Goal: Task Accomplishment & Management: Complete application form

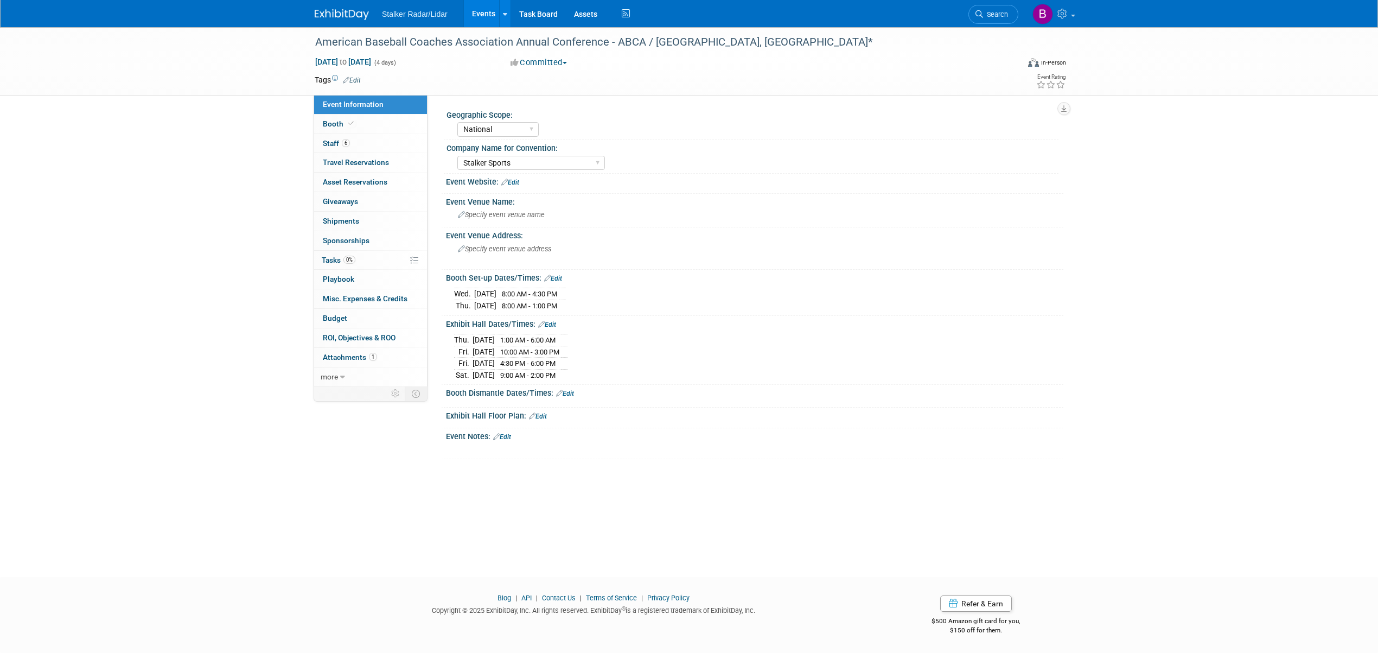
select select "National"
select select "Stalker Sports"
click at [992, 16] on span "Search" at bounding box center [995, 14] width 25 height 8
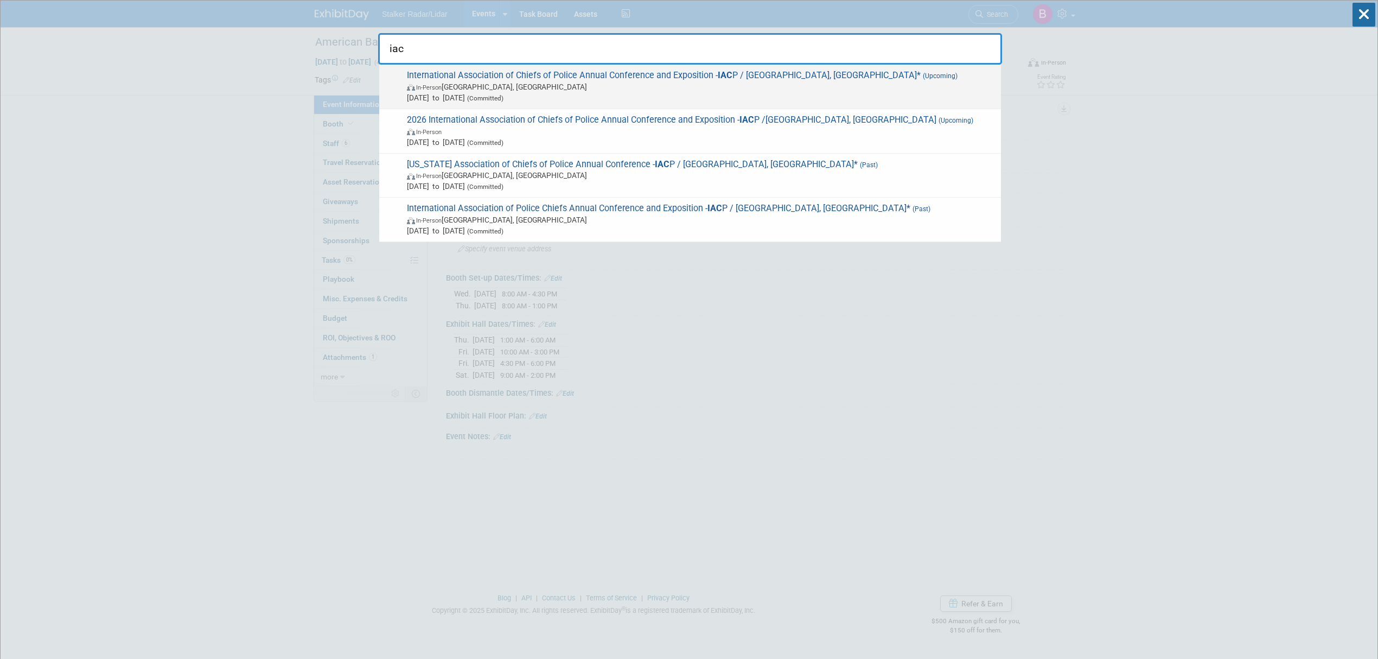
type input "iac"
click at [723, 68] on div "International Association of Chiefs of Police Annual Conference and Exposition …" at bounding box center [690, 87] width 622 height 44
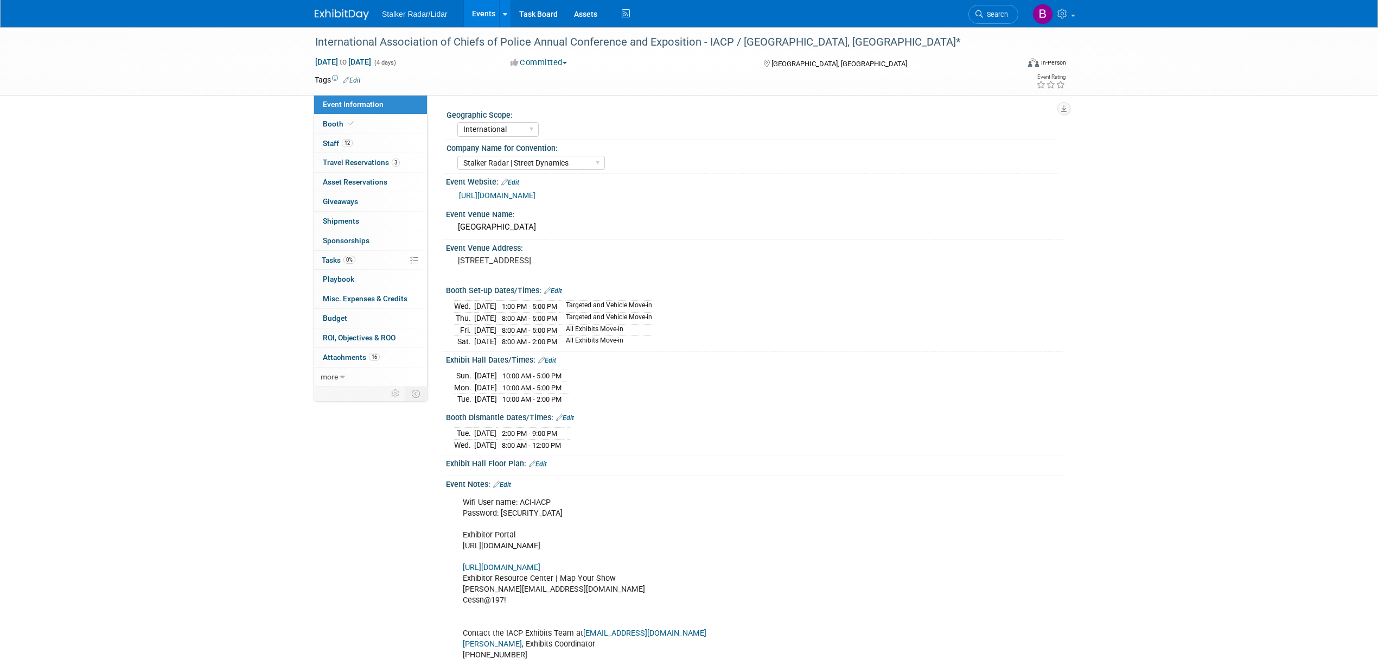
select select "International"
select select "Stalker Radar | Street Dynamics"
click at [482, 16] on link "Events" at bounding box center [484, 13] width 40 height 27
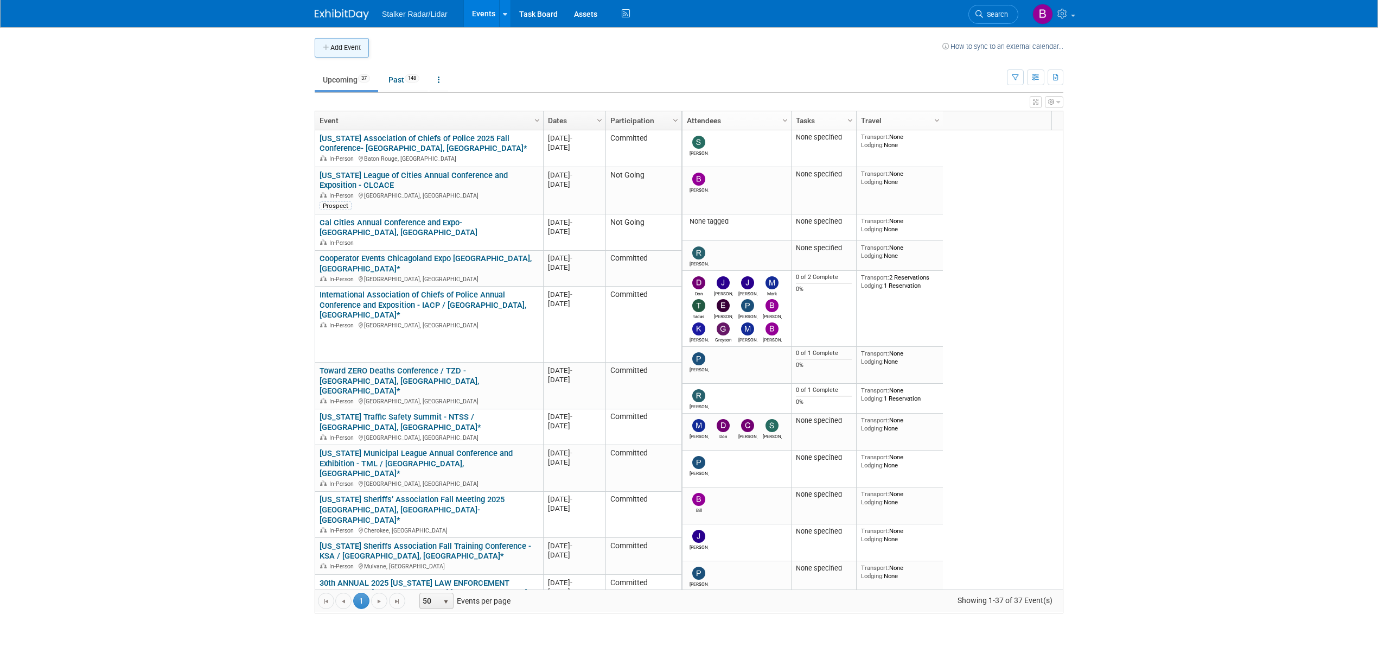
click at [344, 46] on button "Add Event" at bounding box center [342, 48] width 54 height 20
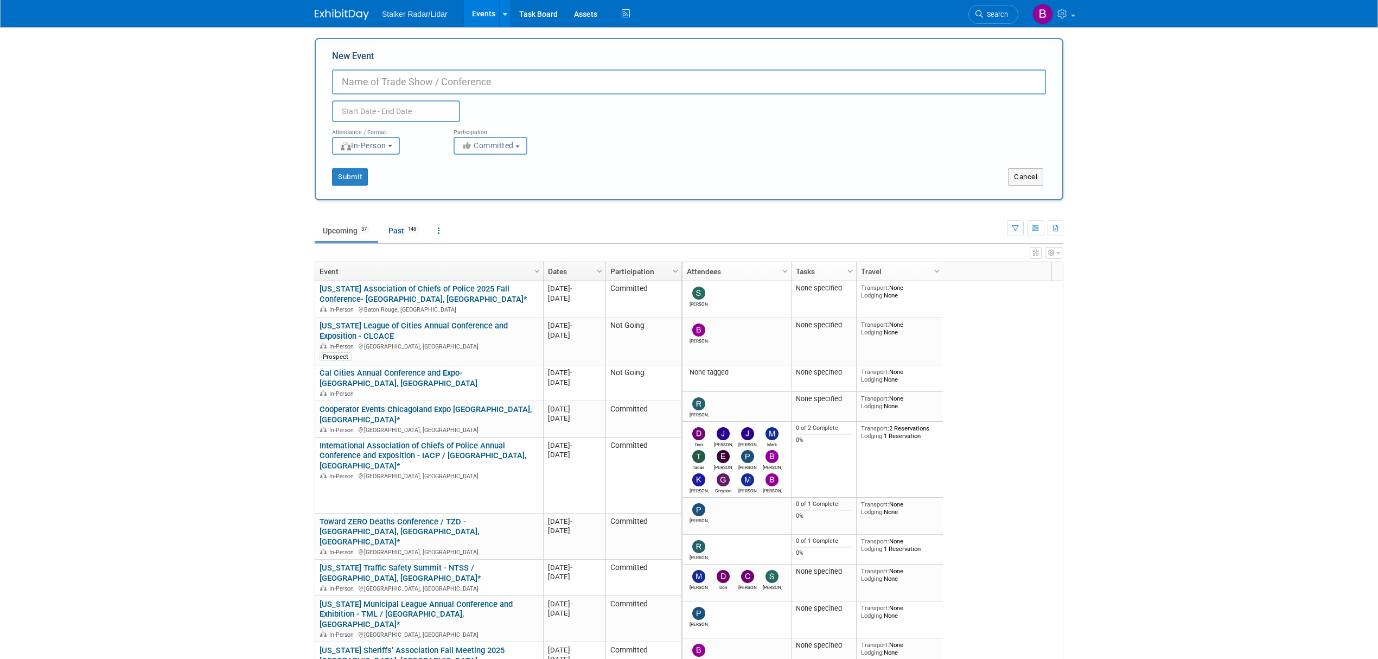
click at [363, 86] on input "New Event" at bounding box center [689, 81] width 714 height 25
click at [383, 81] on input "National sales Award Banquet" at bounding box center [689, 81] width 714 height 25
drag, startPoint x: 502, startPoint y: 84, endPoint x: 441, endPoint y: 83, distance: 61.3
click at [441, 83] on input "National Sales Award Banquet" at bounding box center [689, 81] width 714 height 25
type input "National Sales Award Banquet"
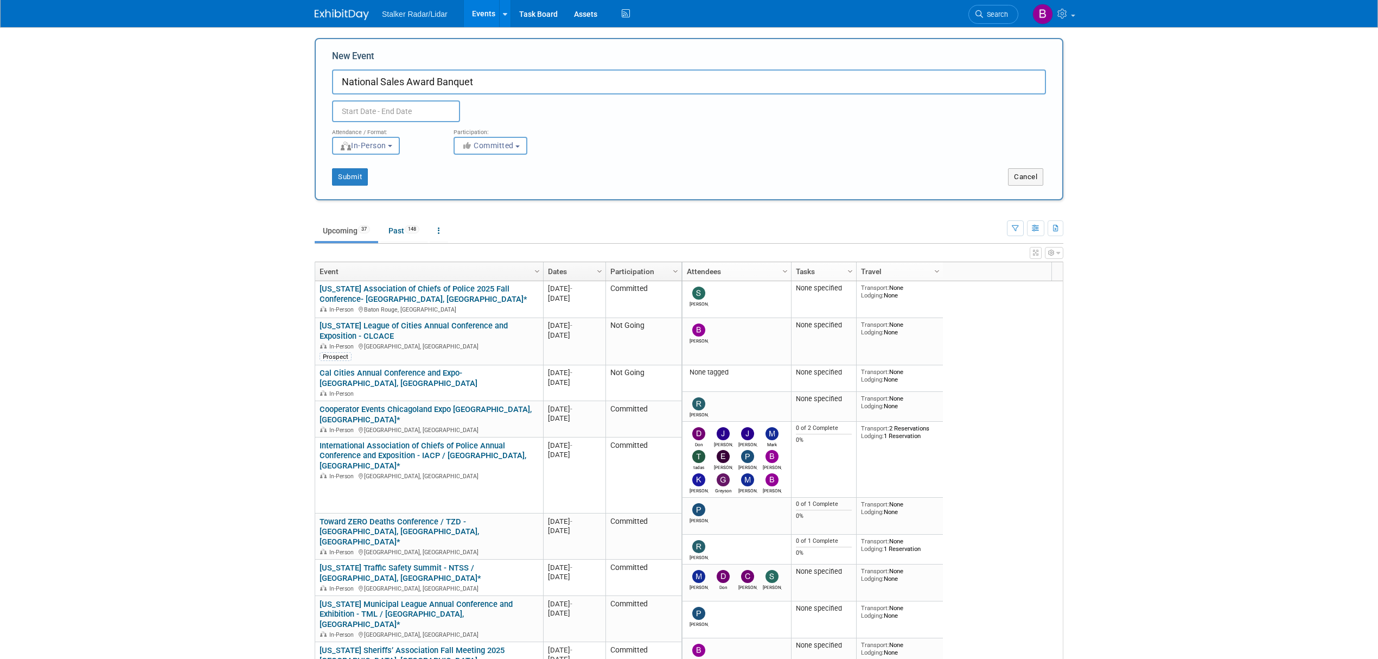
click at [387, 113] on input "text" at bounding box center [396, 111] width 128 height 22
click at [482, 133] on span at bounding box center [487, 134] width 20 height 18
select select "11"
click at [482, 133] on span at bounding box center [487, 134] width 20 height 18
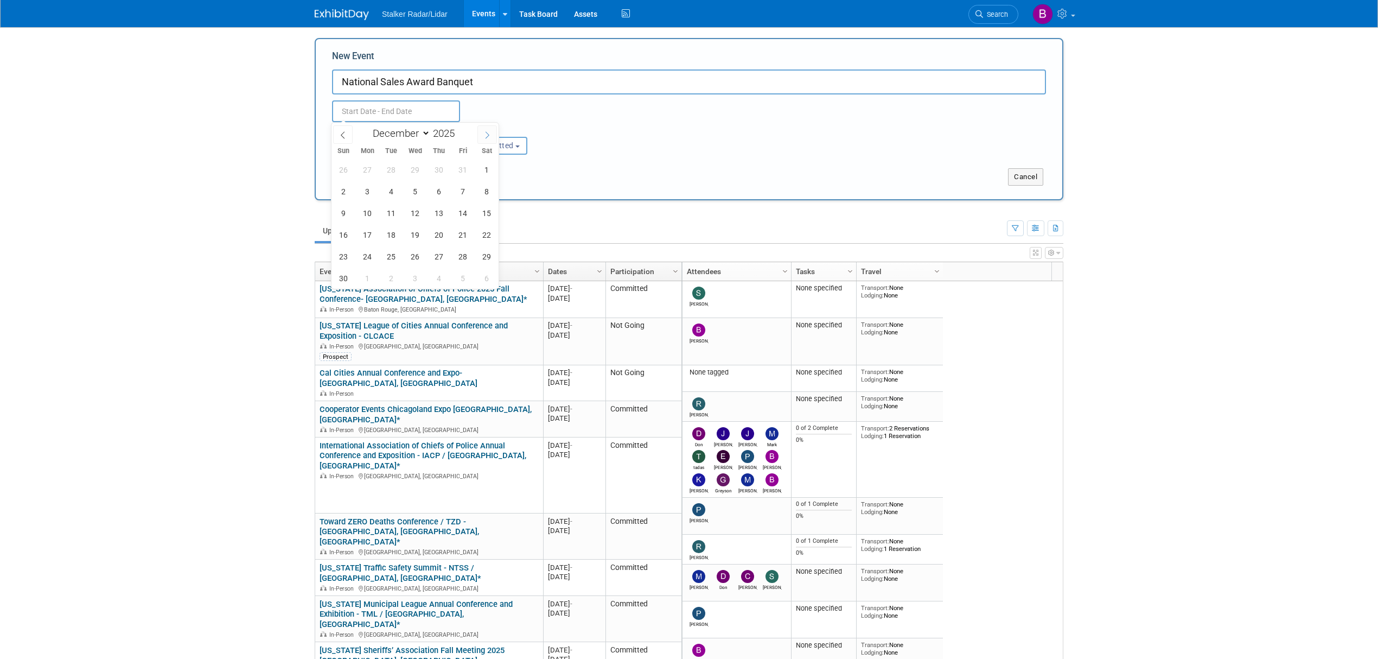
type input "2026"
click at [482, 133] on span at bounding box center [487, 134] width 20 height 18
select select "1"
click at [413, 168] on span "4" at bounding box center [415, 169] width 21 height 21
type input "Feb 4, 2026 to Feb 4, 2026"
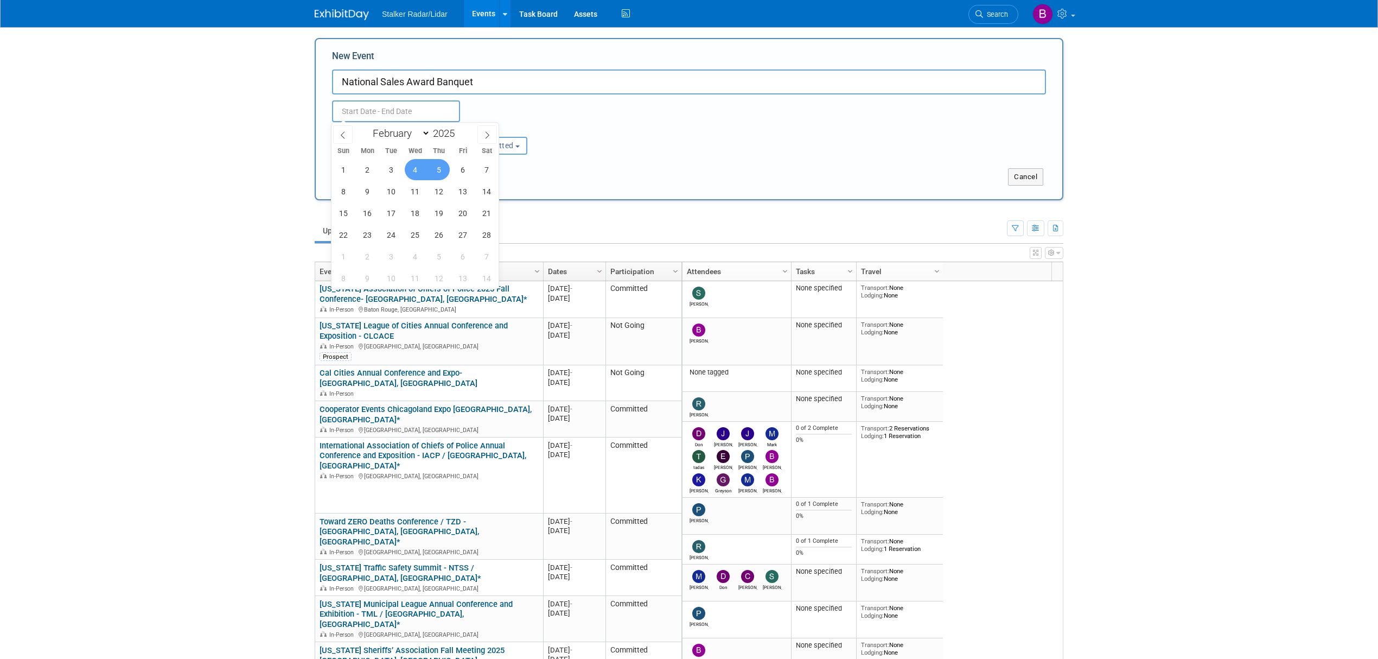
type input "Feb 4, 2026 to Feb 4, 2026"
click at [597, 139] on div "Attendance / Format: <img src="https://www.exhibitday.com/Images/Format-InPerso…" at bounding box center [689, 138] width 730 height 33
click at [356, 178] on button "Submit" at bounding box center [350, 176] width 36 height 17
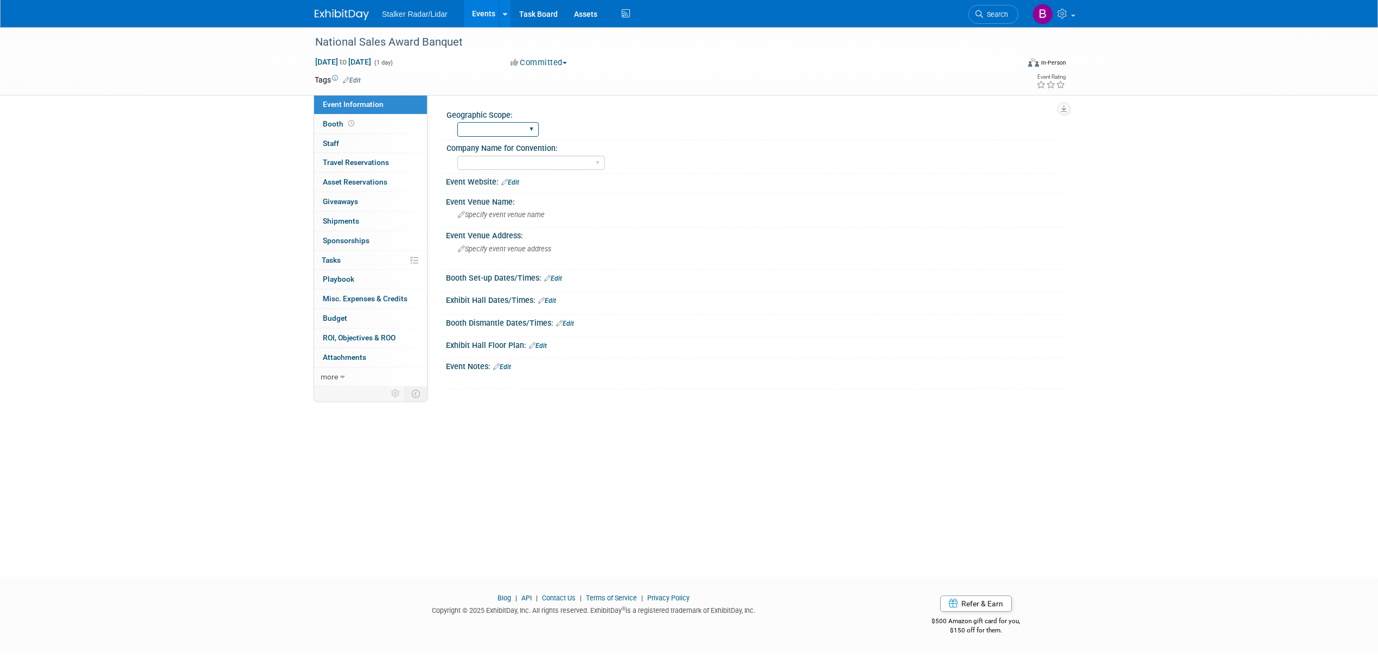
click at [500, 122] on select "Regional National International" at bounding box center [497, 129] width 81 height 15
select select "International"
click at [457, 122] on select "Regional National International" at bounding box center [497, 129] width 81 height 15
click at [508, 164] on select "Stalker Sensors Applied Concepts, Inc. | Stalker Radar Stalker Radar | Street D…" at bounding box center [531, 163] width 148 height 15
select select "Stalker Radar"
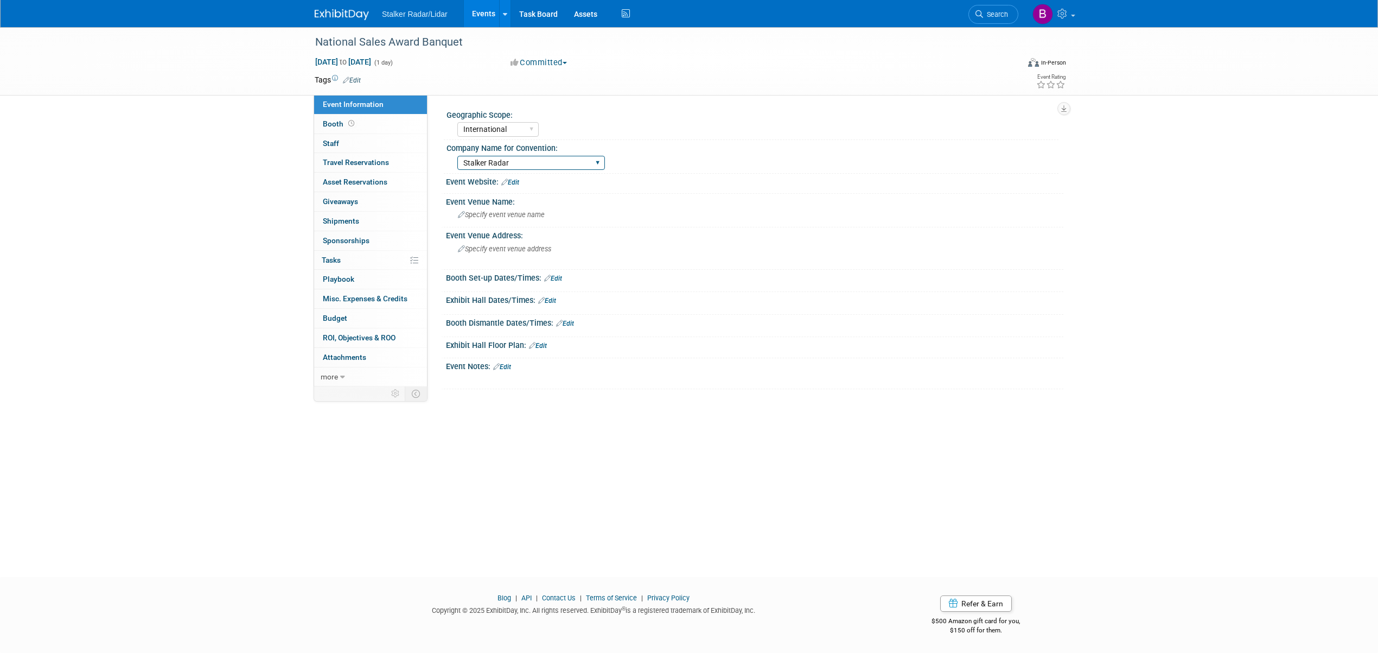
click at [457, 156] on select "Stalker Sensors Applied Concepts, Inc. | Stalker Radar Stalker Radar | Street D…" at bounding box center [531, 163] width 148 height 15
click at [484, 219] on div "Specify event venue name" at bounding box center [754, 214] width 601 height 17
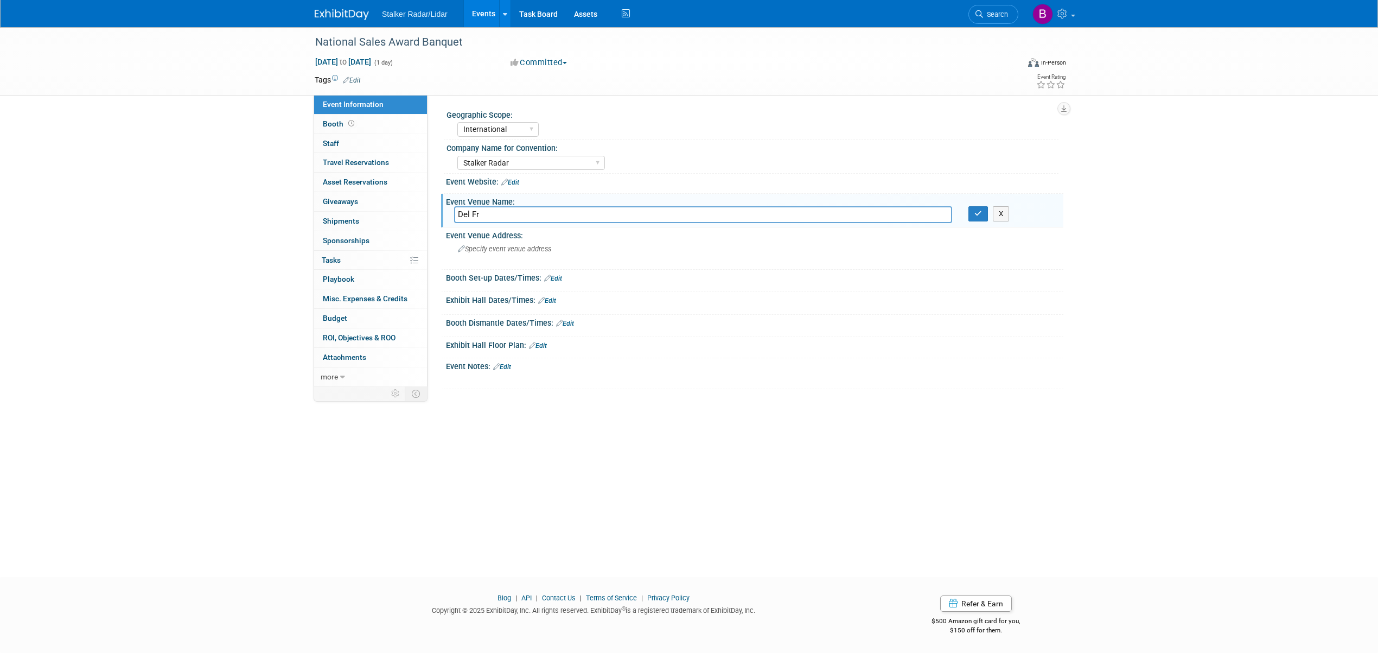
click at [495, 216] on input "Del Fr" at bounding box center [703, 214] width 498 height 17
click at [562, 214] on input "Del Frisco's Double Eagle Stakhouse" at bounding box center [703, 214] width 498 height 17
type input "Del Frisco's Double Eagle Steakhouse"
click at [484, 253] on div "Specify event venue address" at bounding box center [574, 252] width 241 height 25
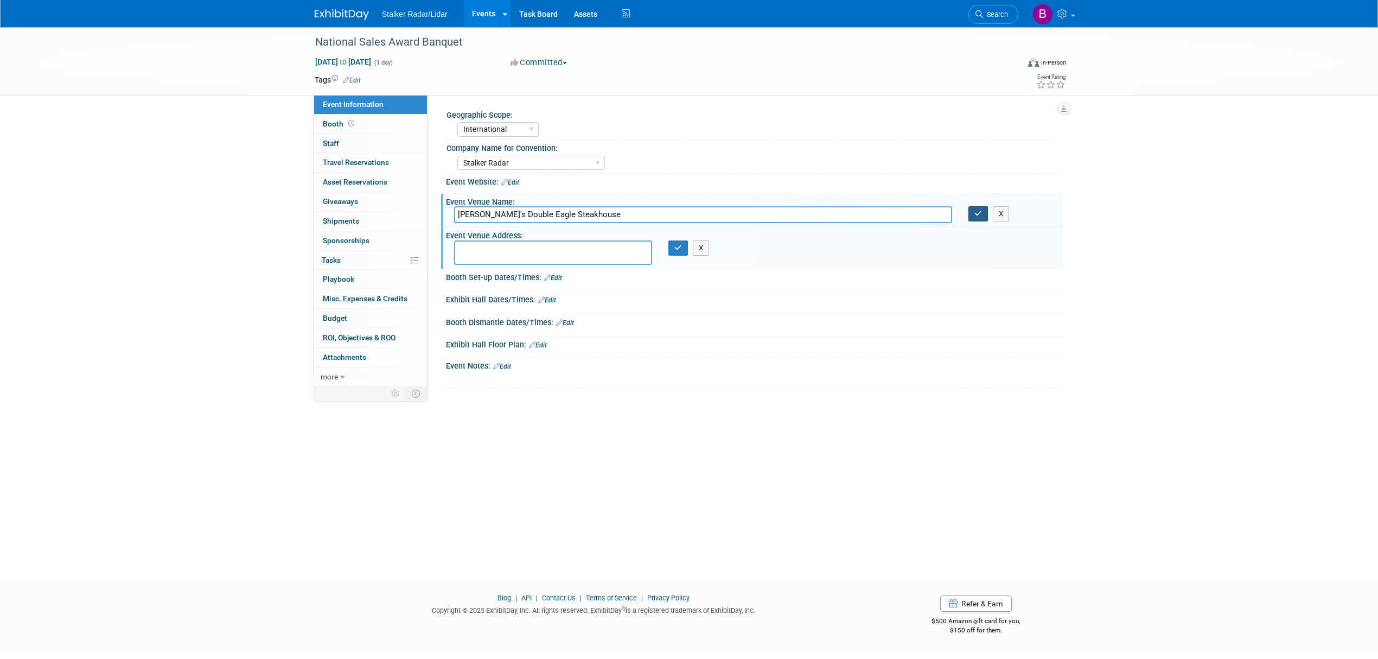
click at [978, 215] on icon "button" at bounding box center [978, 213] width 8 height 7
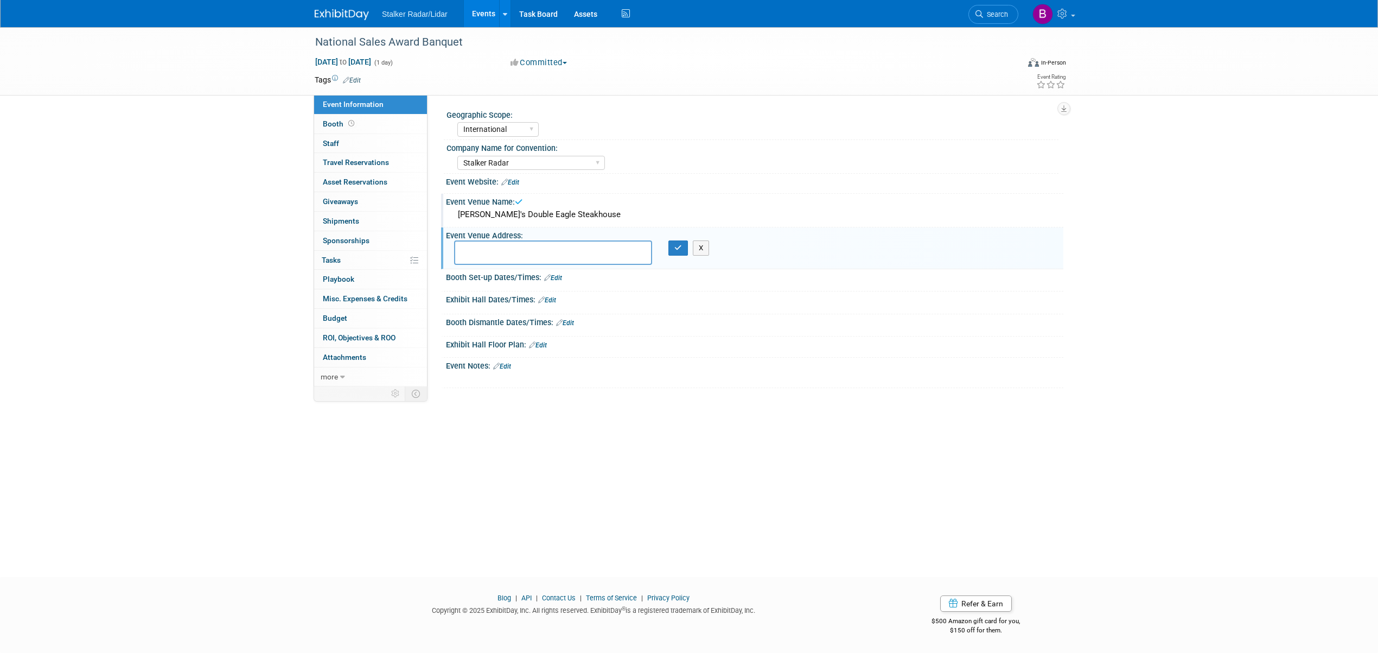
click at [499, 257] on textarea at bounding box center [553, 252] width 198 height 24
type textarea "[STREET_ADDRESS][PERSON_NAME]"
click at [675, 248] on icon "button" at bounding box center [678, 247] width 8 height 7
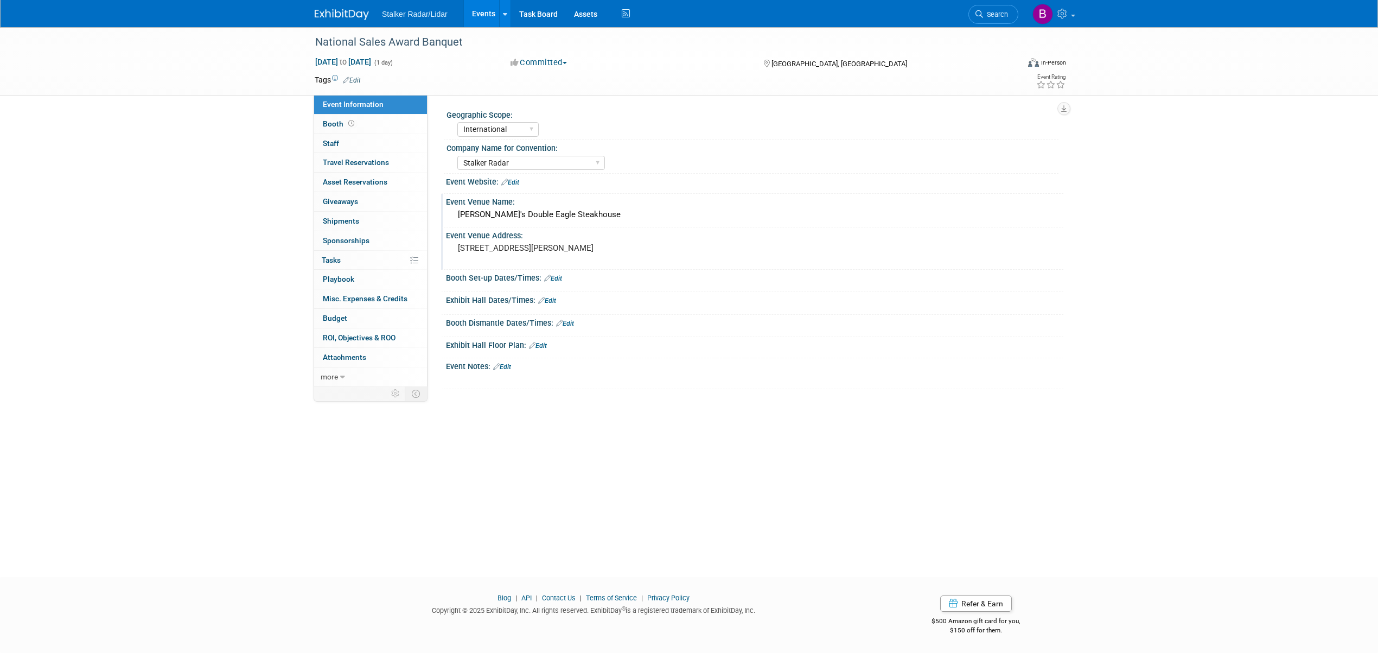
drag, startPoint x: 340, startPoint y: 126, endPoint x: 504, endPoint y: 366, distance: 290.7
click at [504, 366] on link "Edit" at bounding box center [502, 367] width 18 height 8
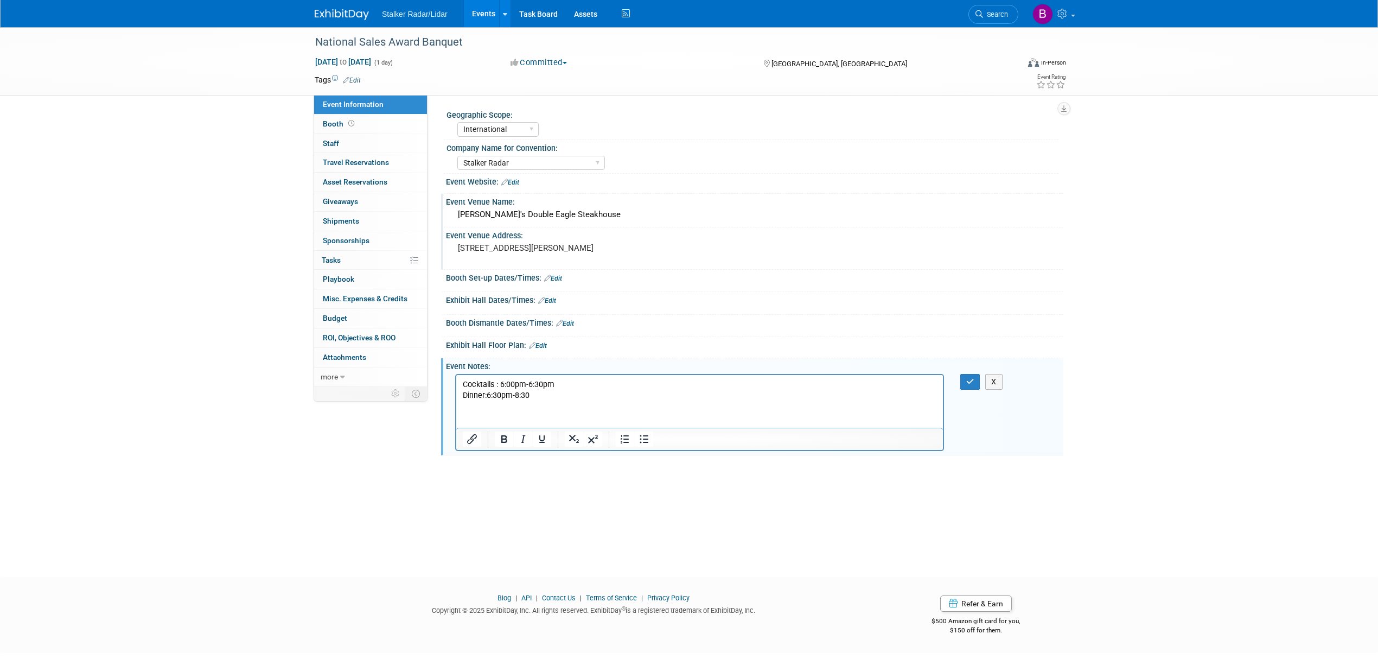
click at [488, 392] on p "Dinner:6:30pm-8:30" at bounding box center [700, 395] width 474 height 11
click at [488, 393] on p "Dinner:6:30pm-8:30" at bounding box center [700, 395] width 474 height 11
click at [489, 394] on p "Dinner:6:30pm-8:30" at bounding box center [700, 395] width 474 height 11
click at [488, 394] on p "Dinner:6:30pm-8:30" at bounding box center [700, 395] width 474 height 11
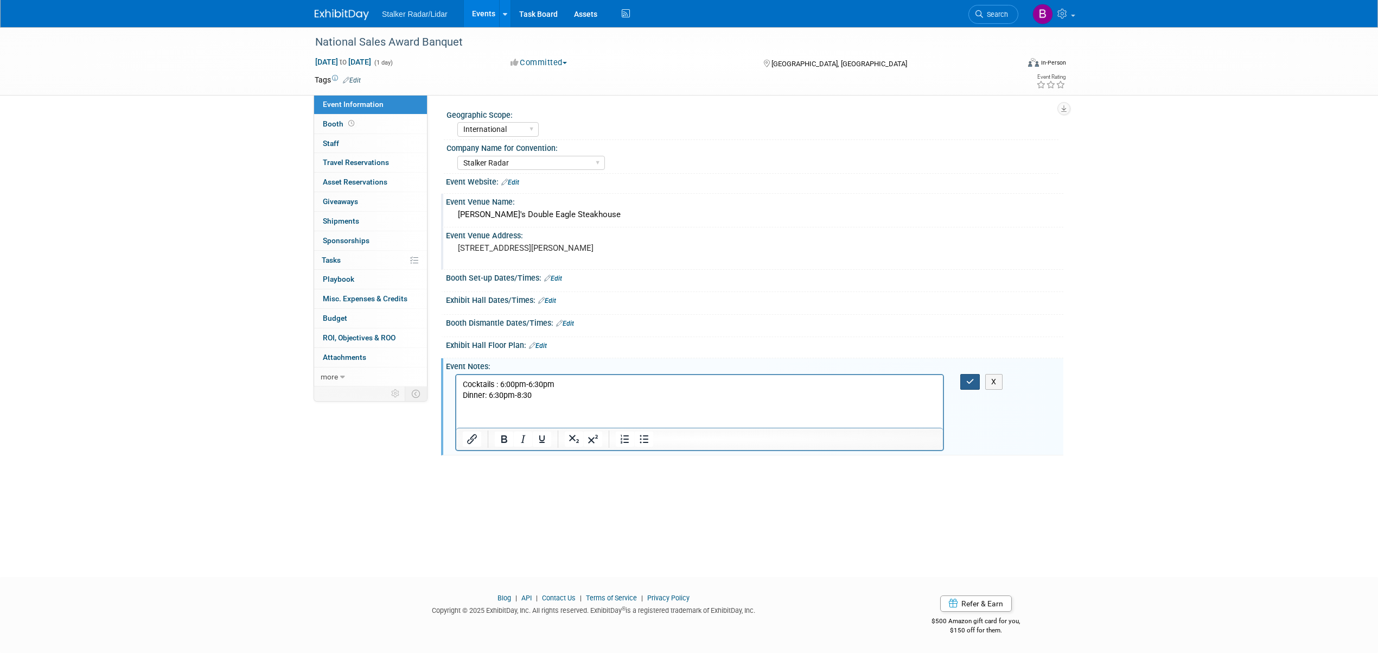
click at [971, 378] on icon "button" at bounding box center [970, 382] width 8 height 8
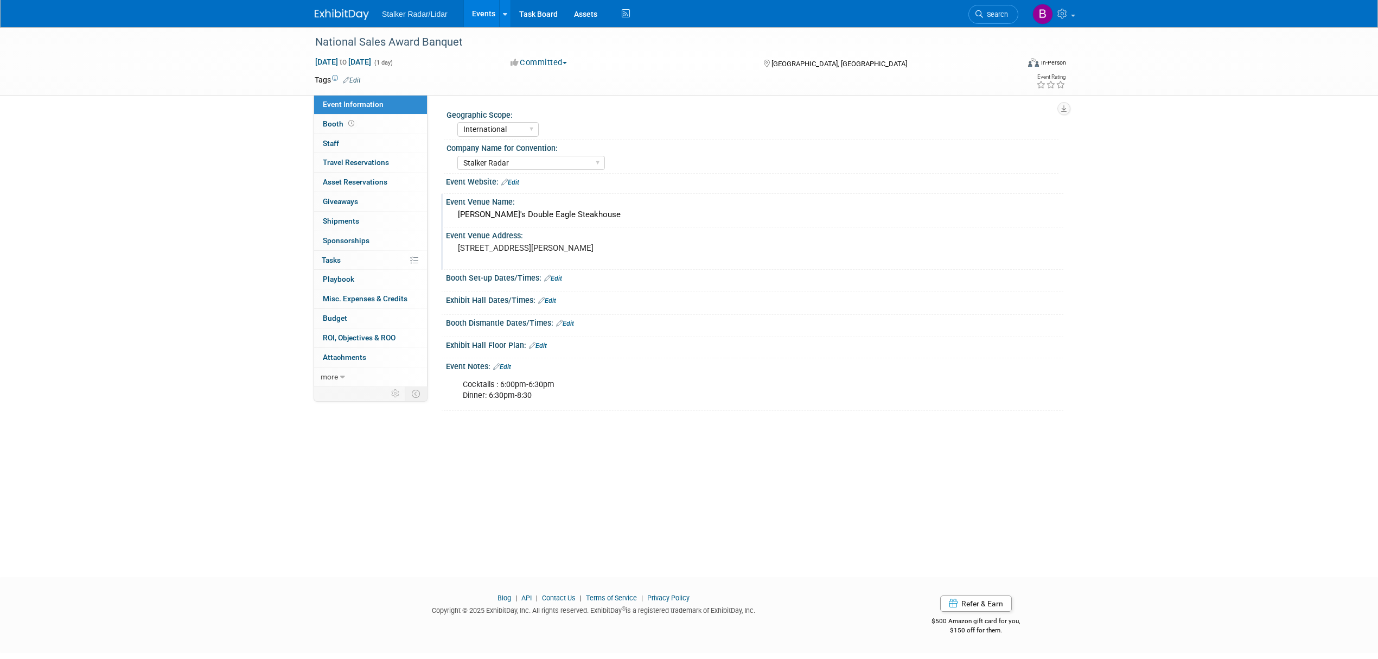
click at [531, 396] on div "Cocktails : 6:00pm-6:30pm Dinner: 6:30pm-8:30" at bounding box center [699, 390] width 489 height 33
click at [535, 398] on div "Cocktails : 6:00pm-6:30pm Dinner: 6:30pm-8:30" at bounding box center [699, 390] width 489 height 33
click at [511, 366] on link "Edit" at bounding box center [502, 367] width 18 height 8
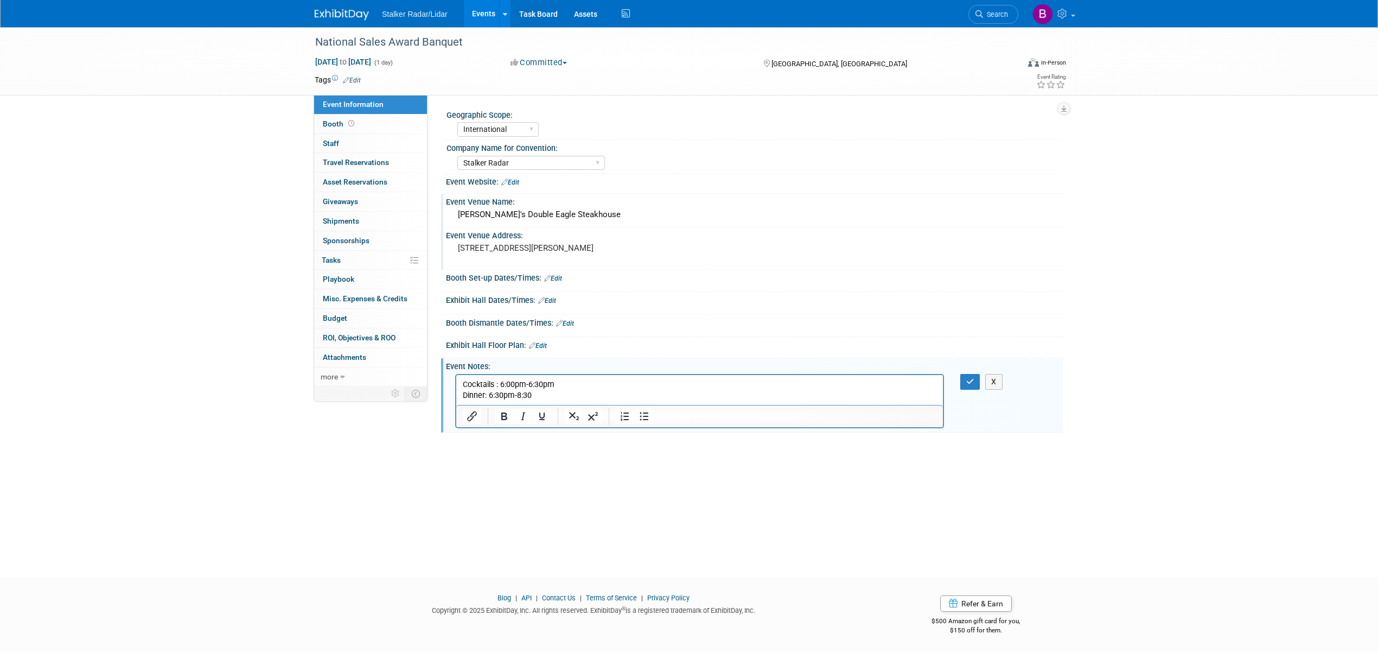
click at [550, 396] on p "Cocktails : 6:00pm-6:30pm Dinner: 6:30pm-8:30" at bounding box center [700, 390] width 474 height 22
click at [959, 378] on div "X" at bounding box center [977, 382] width 50 height 16
drag, startPoint x: 962, startPoint y: 379, endPoint x: 486, endPoint y: 4, distance: 606.2
click at [962, 379] on button "button" at bounding box center [970, 382] width 20 height 16
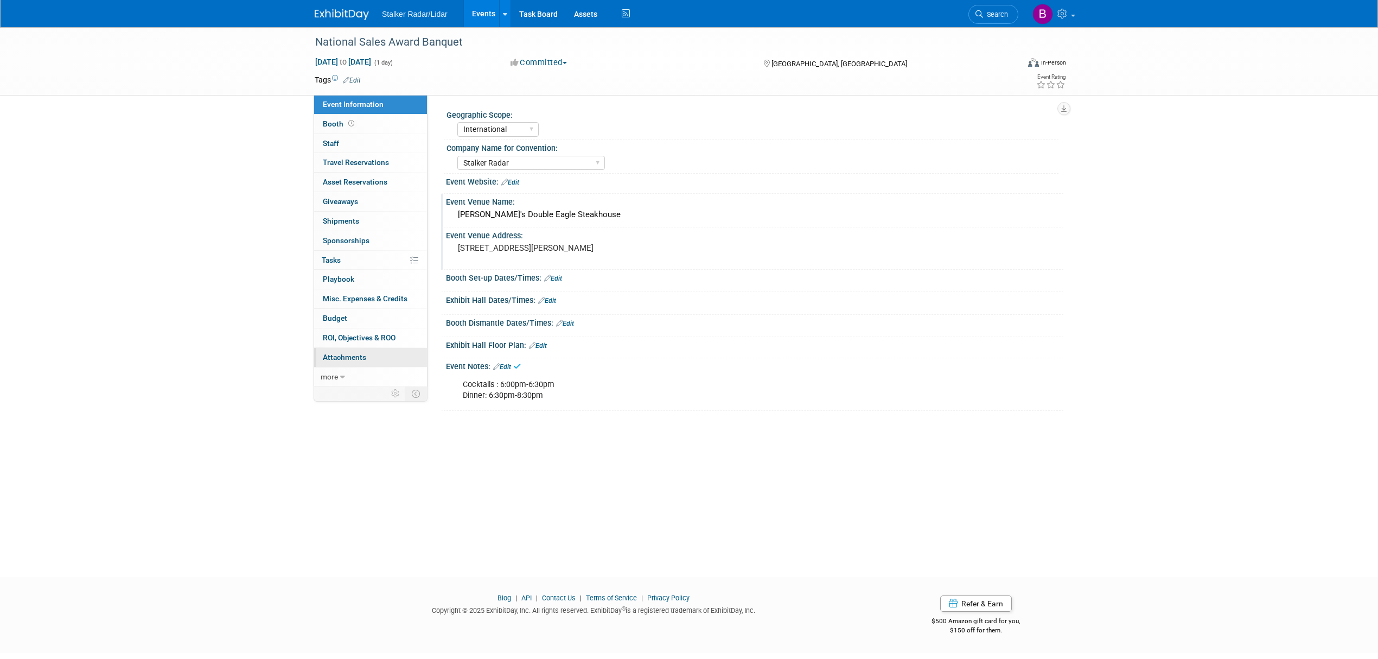
click at [341, 356] on span "Attachments 0" at bounding box center [344, 357] width 43 height 9
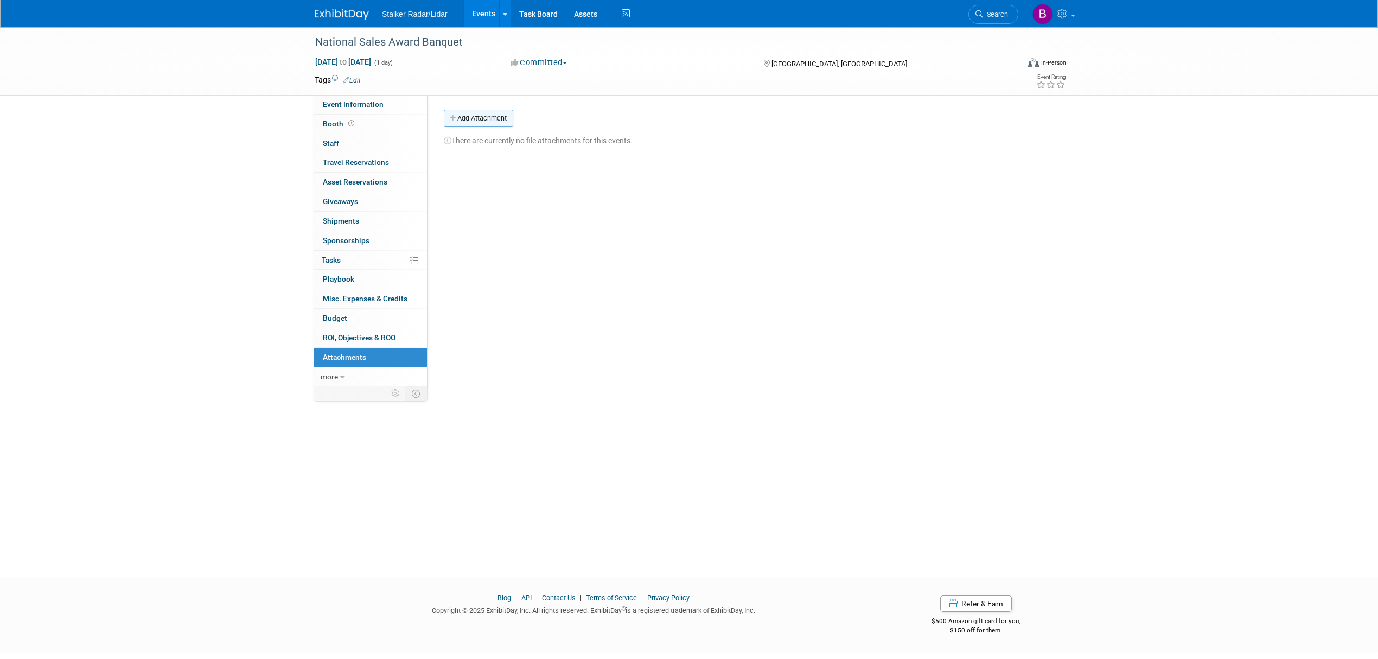
click at [458, 118] on button "Add Attachment" at bounding box center [478, 118] width 69 height 17
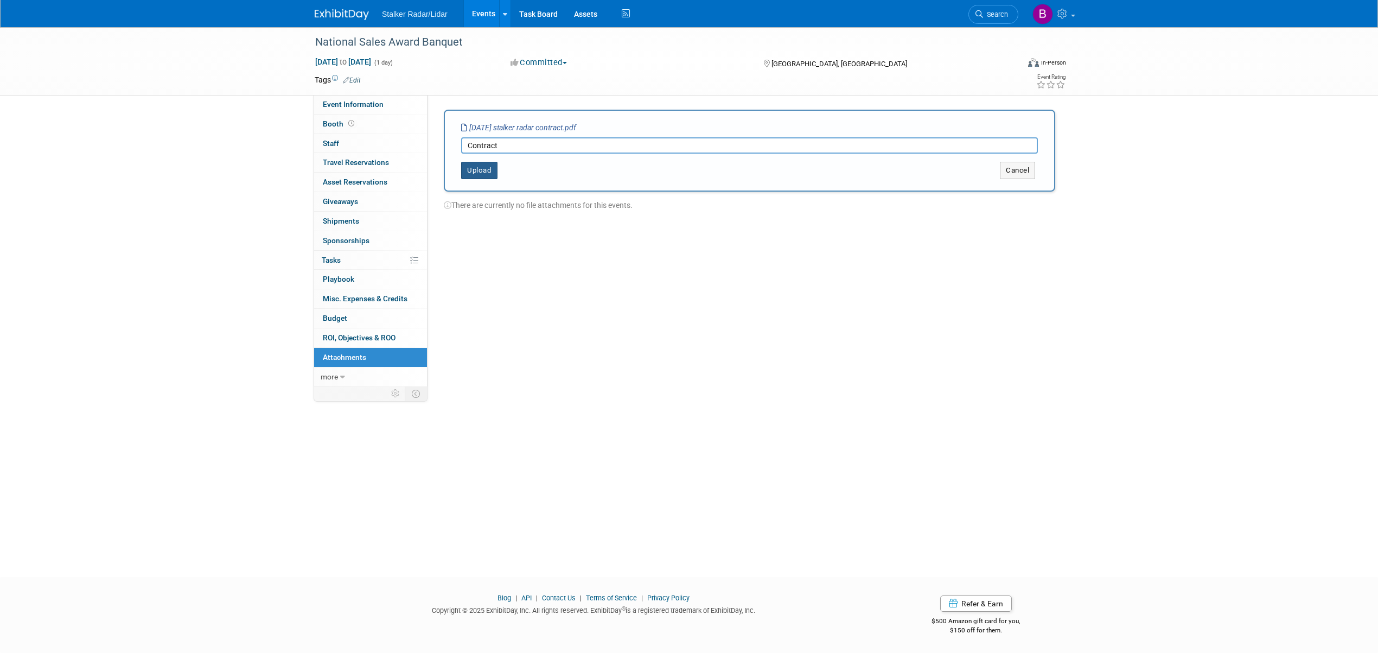
type input "Contract"
click at [484, 170] on button "Upload" at bounding box center [479, 170] width 36 height 17
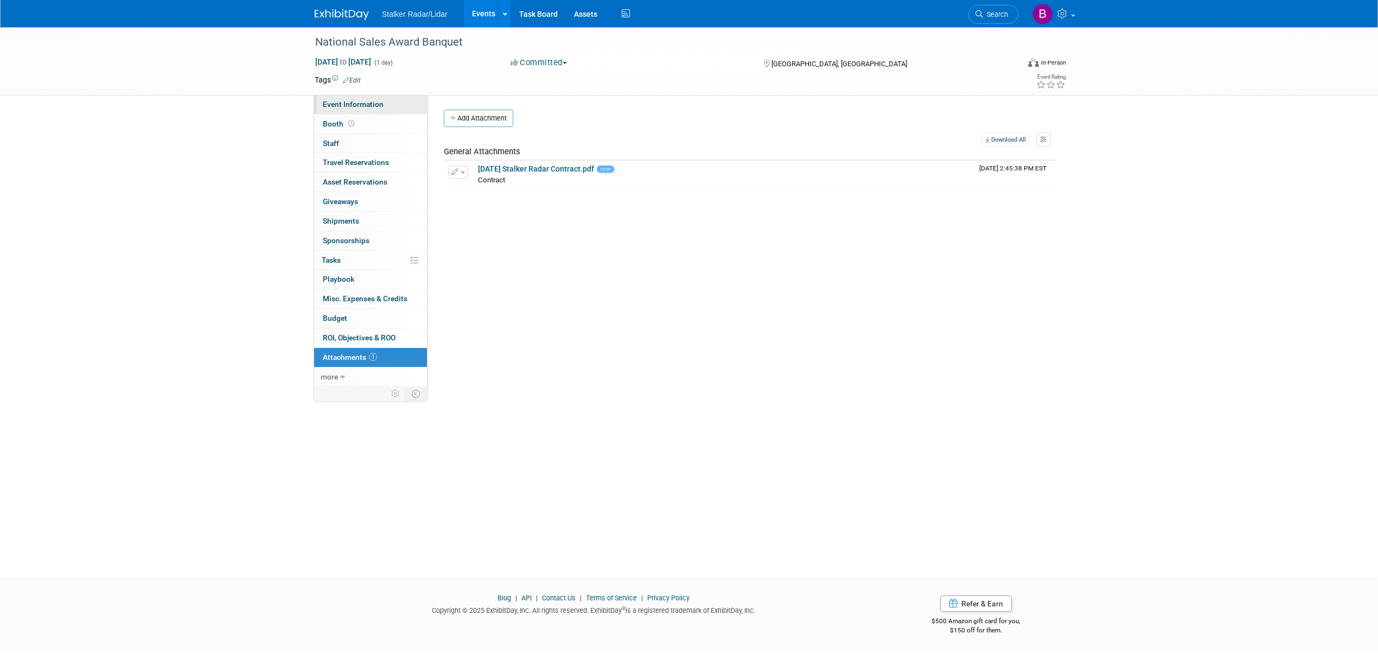
click at [350, 104] on span "Event Information" at bounding box center [353, 104] width 61 height 9
select select "International"
select select "Stalker Radar"
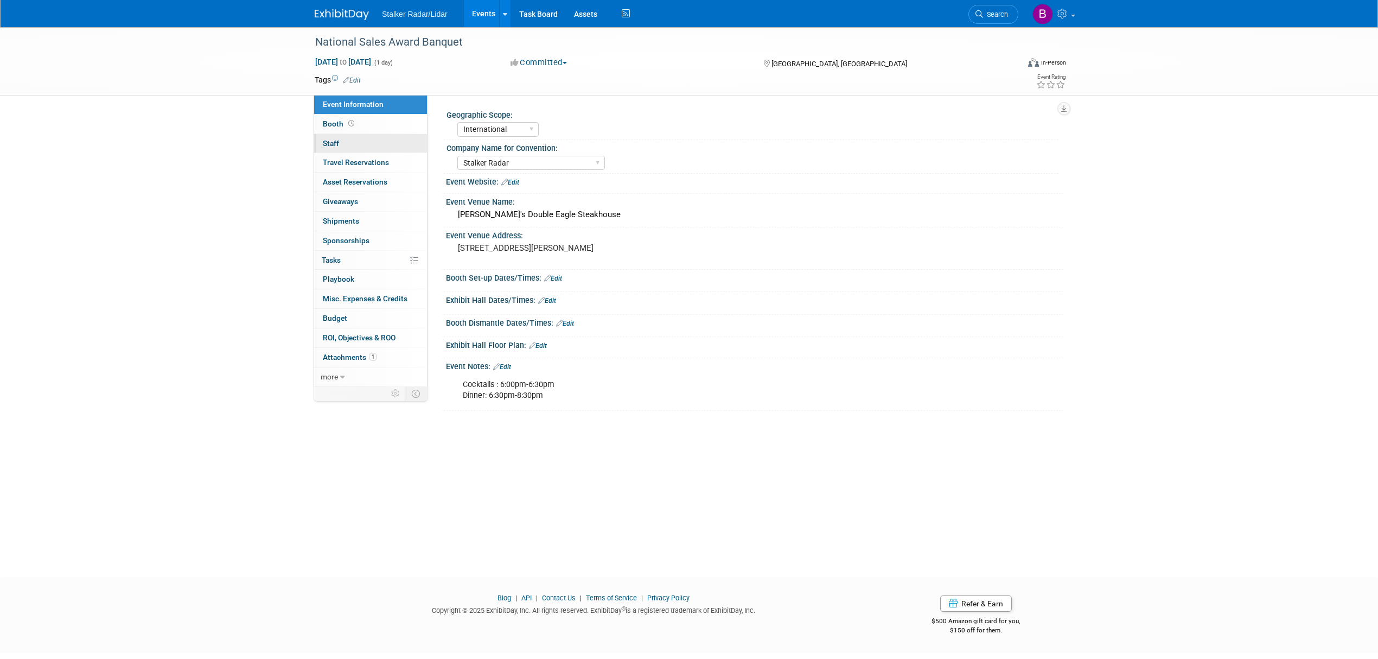
click at [359, 135] on link "0 Staff 0" at bounding box center [370, 143] width 113 height 19
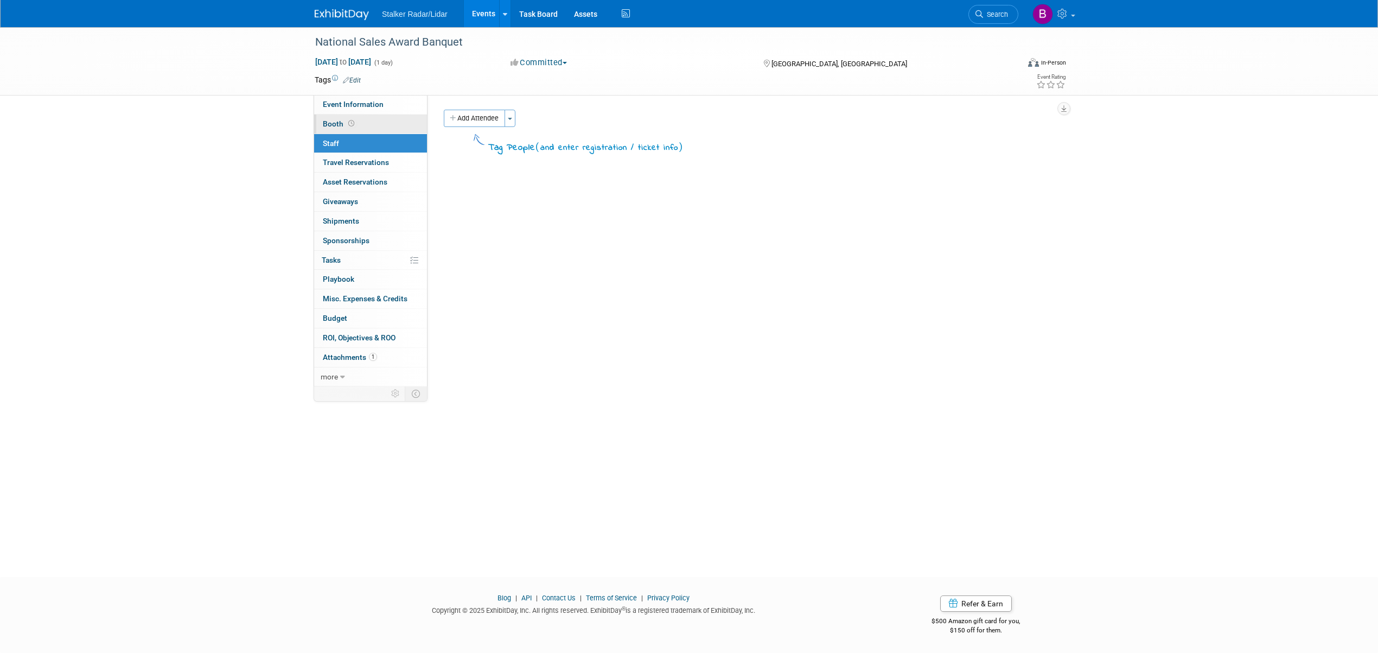
click at [359, 122] on link "Booth" at bounding box center [370, 123] width 113 height 19
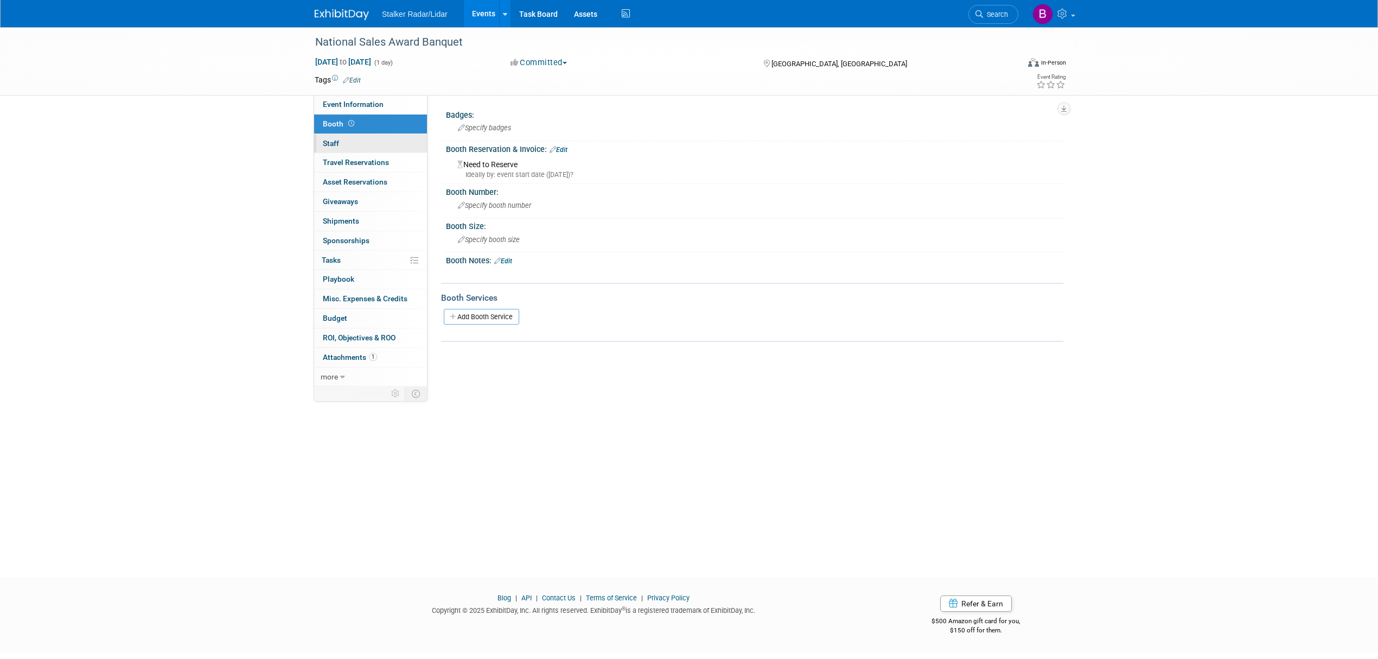
click at [356, 137] on link "0 Staff 0" at bounding box center [370, 143] width 113 height 19
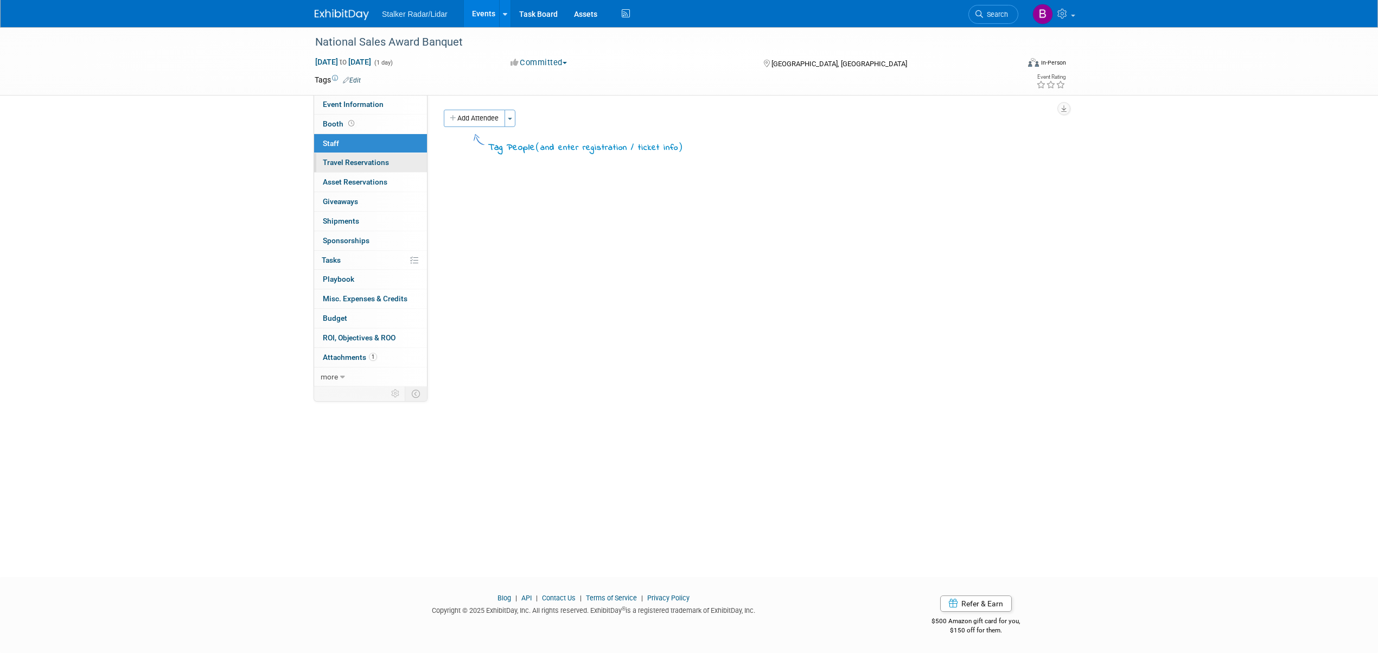
click at [349, 159] on span "Travel Reservations 0" at bounding box center [356, 162] width 66 height 9
click at [353, 184] on span "Asset Reservations 0" at bounding box center [355, 181] width 65 height 9
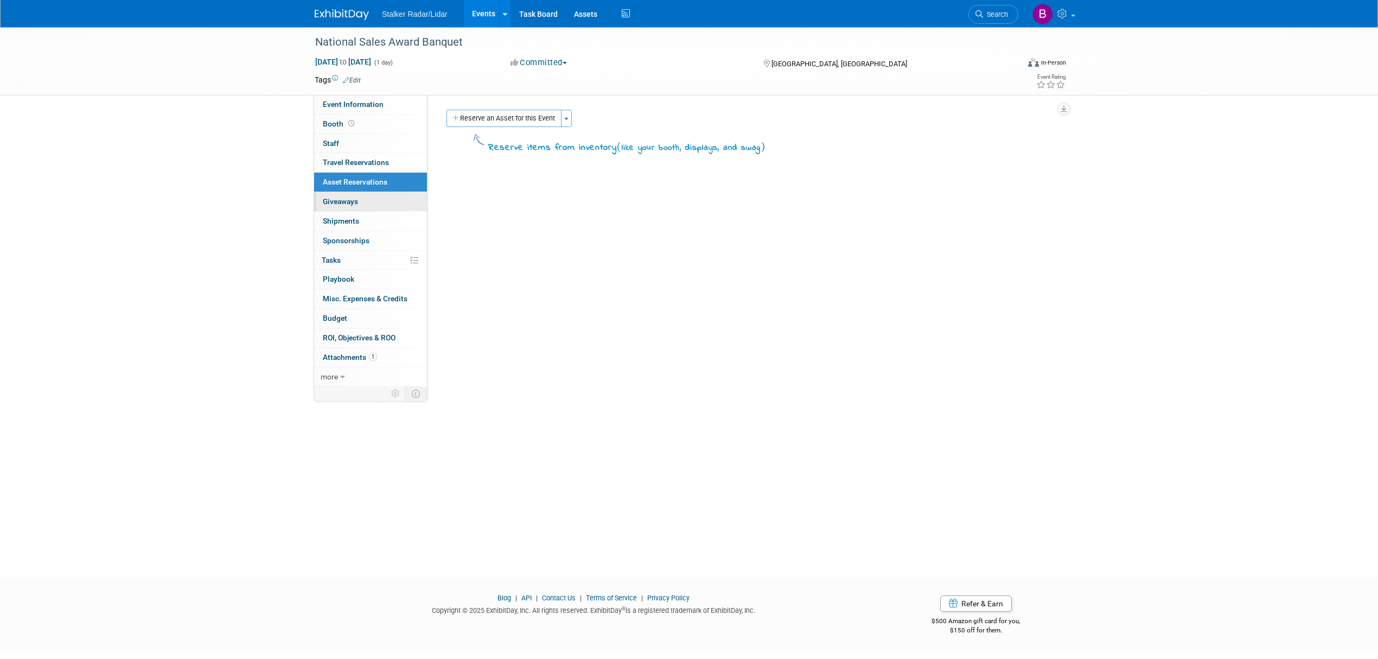
click at [357, 207] on link "0 Giveaways 0" at bounding box center [370, 201] width 113 height 19
click at [356, 228] on link "0 Shipments 0" at bounding box center [370, 221] width 113 height 19
click at [474, 14] on link "Events" at bounding box center [484, 13] width 40 height 27
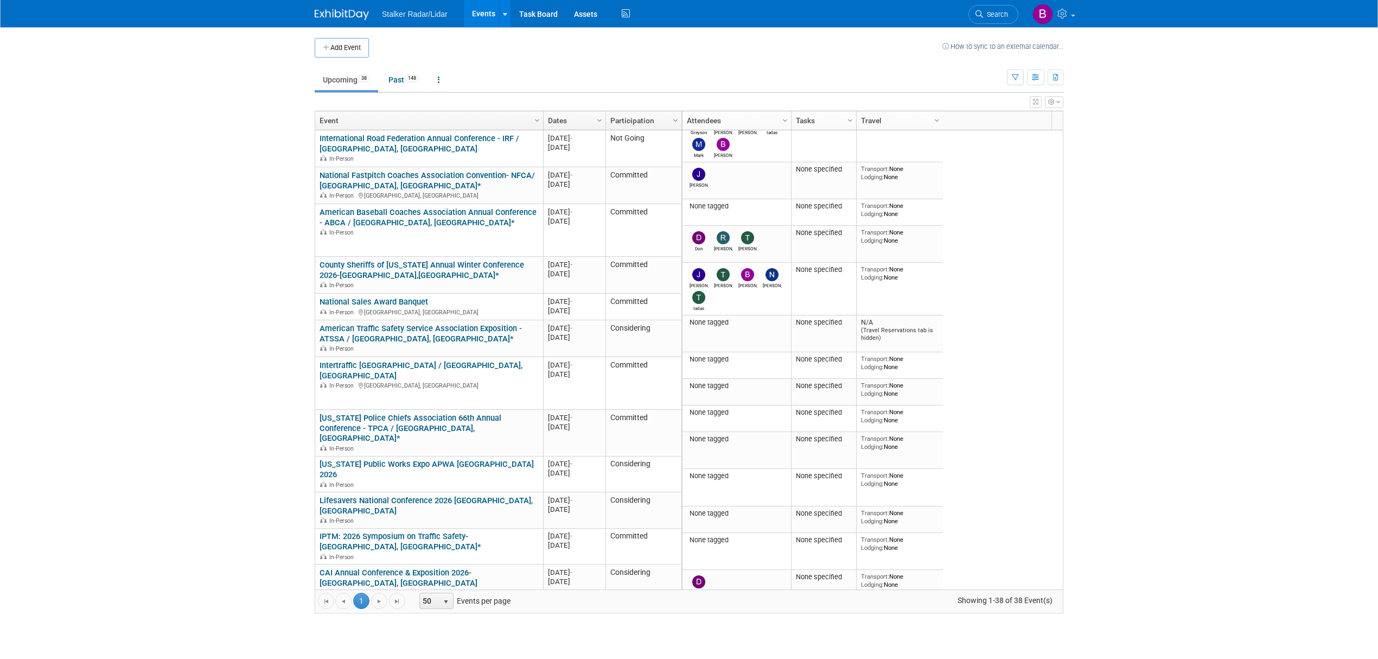
scroll to position [717, 0]
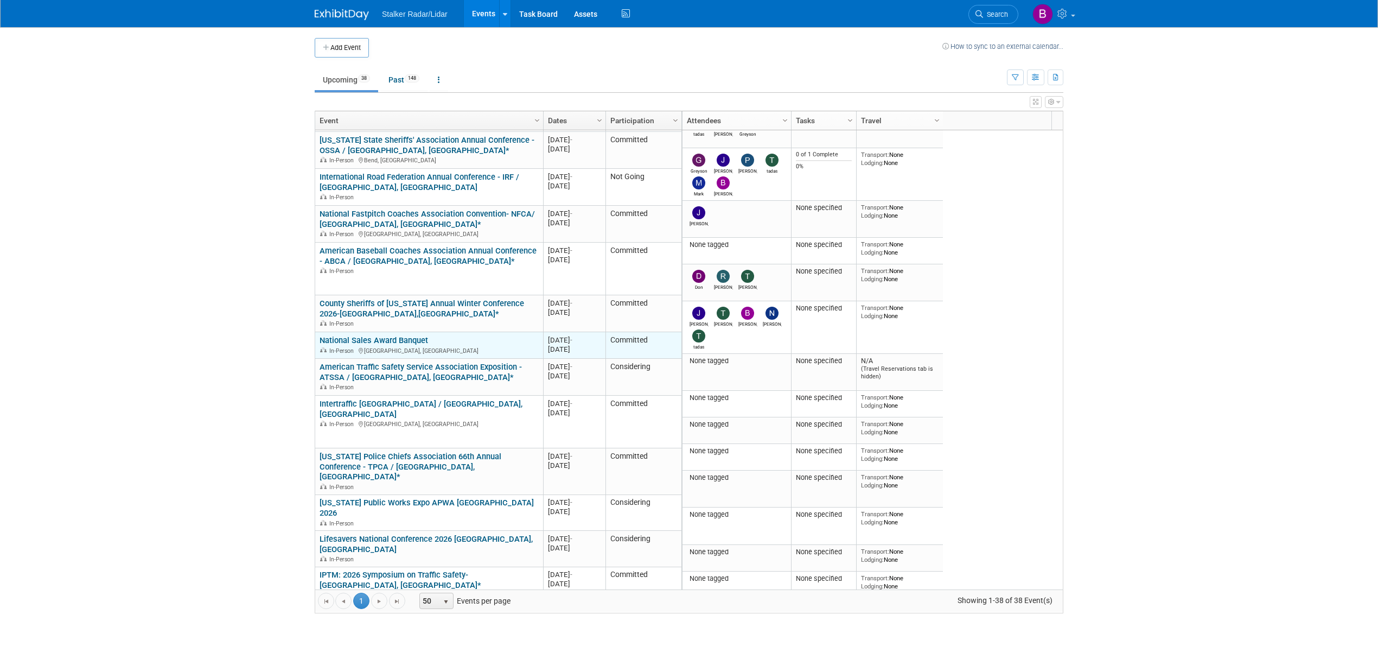
click at [378, 335] on link "National Sales Award Banquet" at bounding box center [374, 340] width 109 height 10
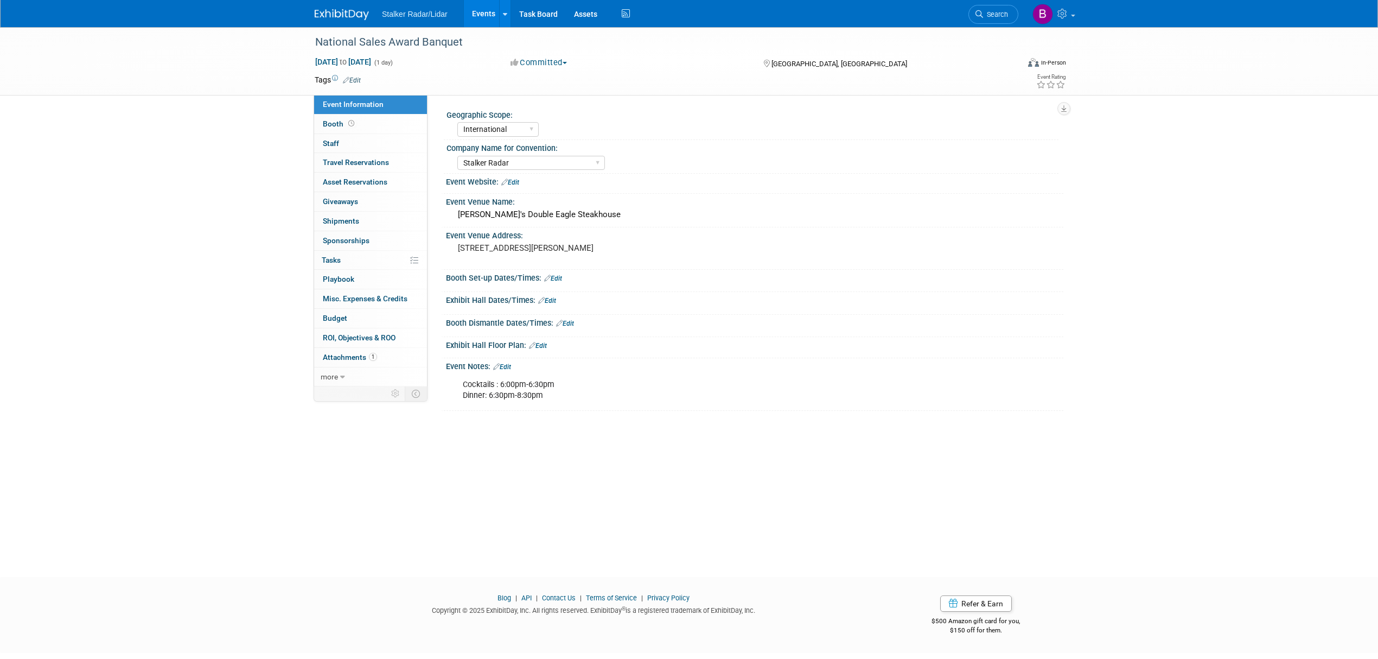
select select "International"
select select "Stalker Radar"
click at [424, 48] on div "National Sales Award Banquet" at bounding box center [656, 43] width 691 height 20
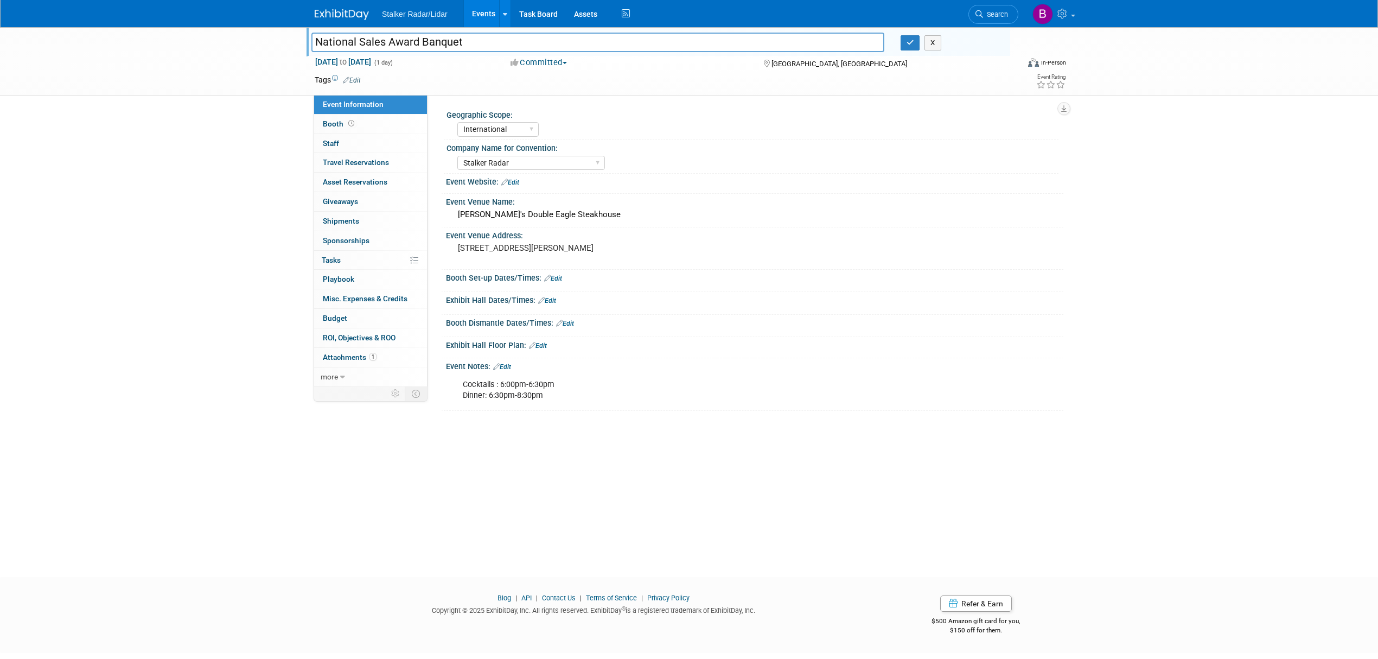
drag, startPoint x: 357, startPoint y: 40, endPoint x: 287, endPoint y: 40, distance: 70.0
click at [287, 40] on div "National Sales Award Banquet National Sales Award Banquet X [DATE] to [DATE] (1…" at bounding box center [689, 61] width 1378 height 68
click at [372, 41] on input "Sales Award Banquet" at bounding box center [597, 42] width 573 height 19
drag, startPoint x: 420, startPoint y: 41, endPoint x: 289, endPoint y: 40, distance: 130.8
click at [289, 40] on div "National Sales Award Banquet Sales Award Banquet X [DATE] to [DATE] (1 day) [DA…" at bounding box center [689, 61] width 1378 height 68
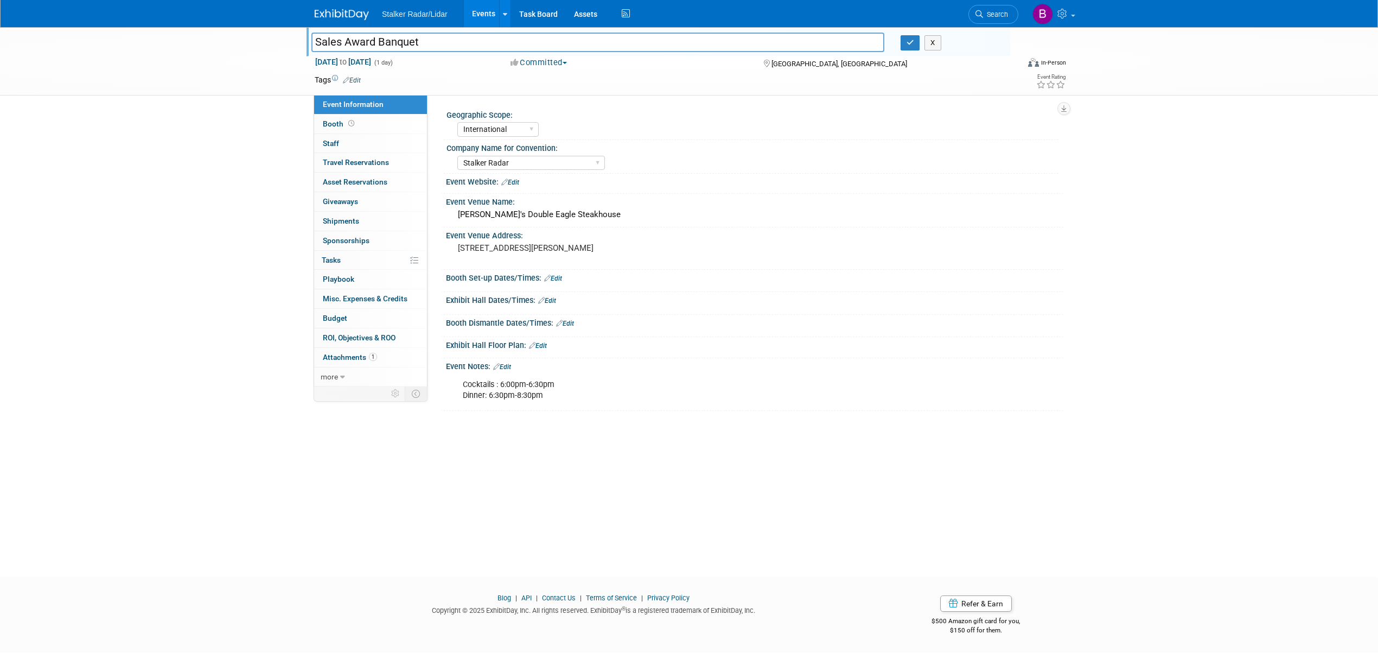
type input "Sales Award Banquet"
click at [907, 46] on icon "button" at bounding box center [911, 42] width 8 height 7
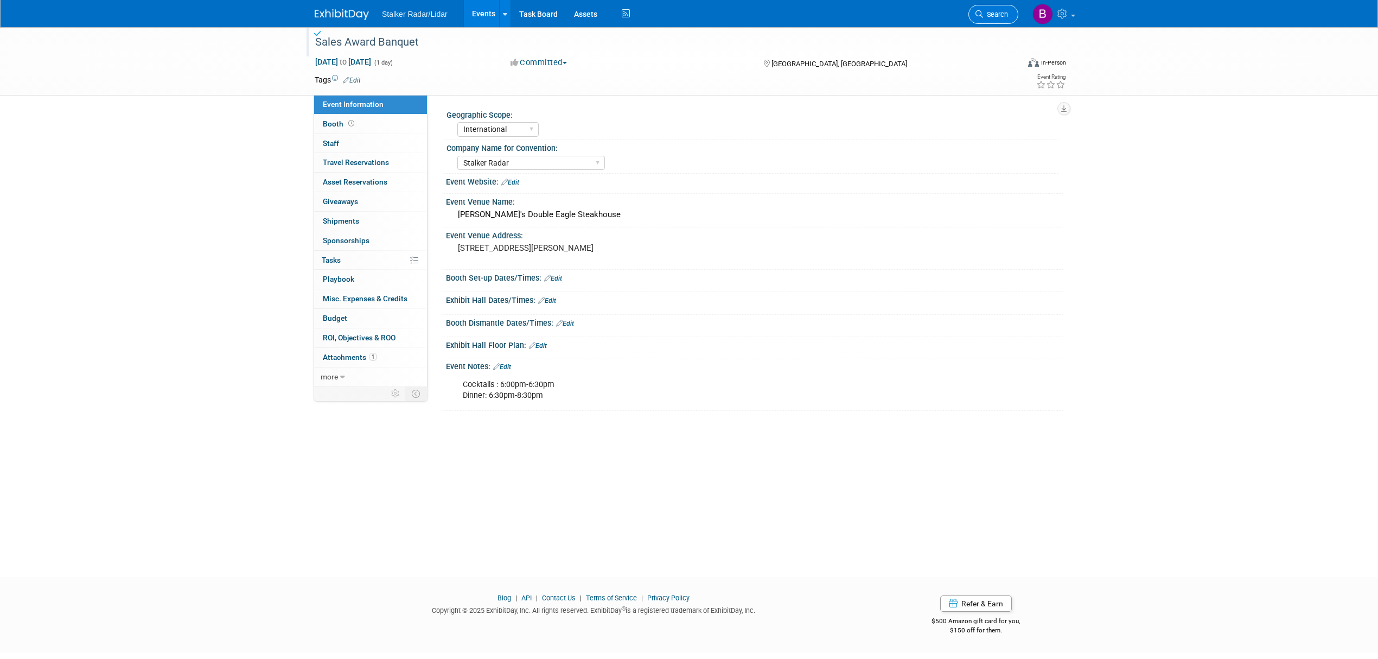
click at [983, 18] on link "Search" at bounding box center [993, 14] width 50 height 19
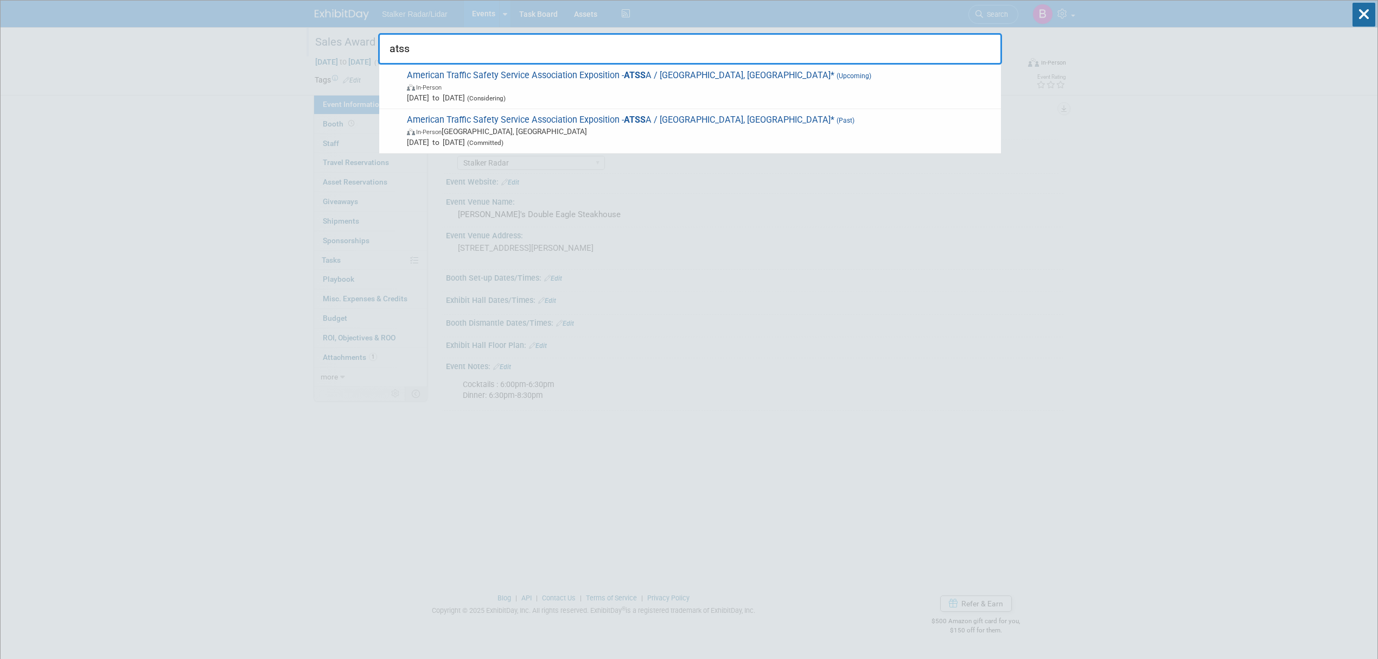
type input "atssa"
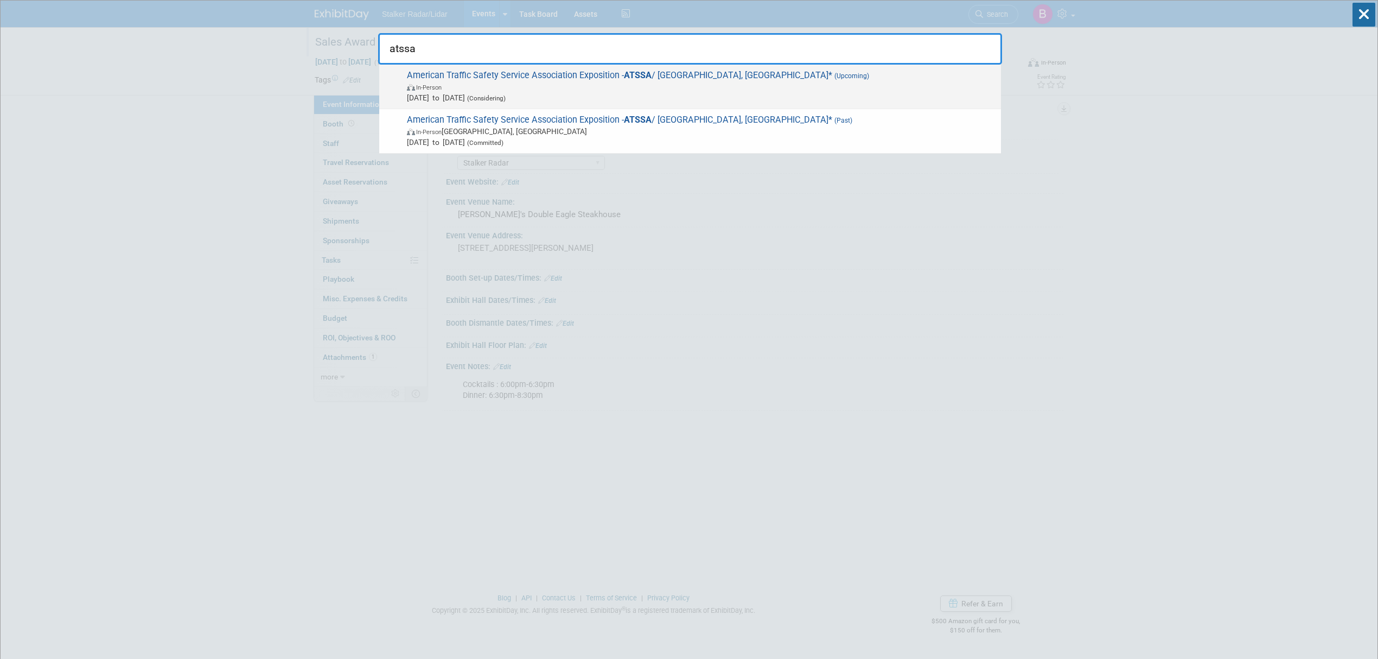
click at [589, 76] on span "American Traffic Safety Service Association Exposition - ATSSA / Houston, TX* (…" at bounding box center [700, 86] width 592 height 33
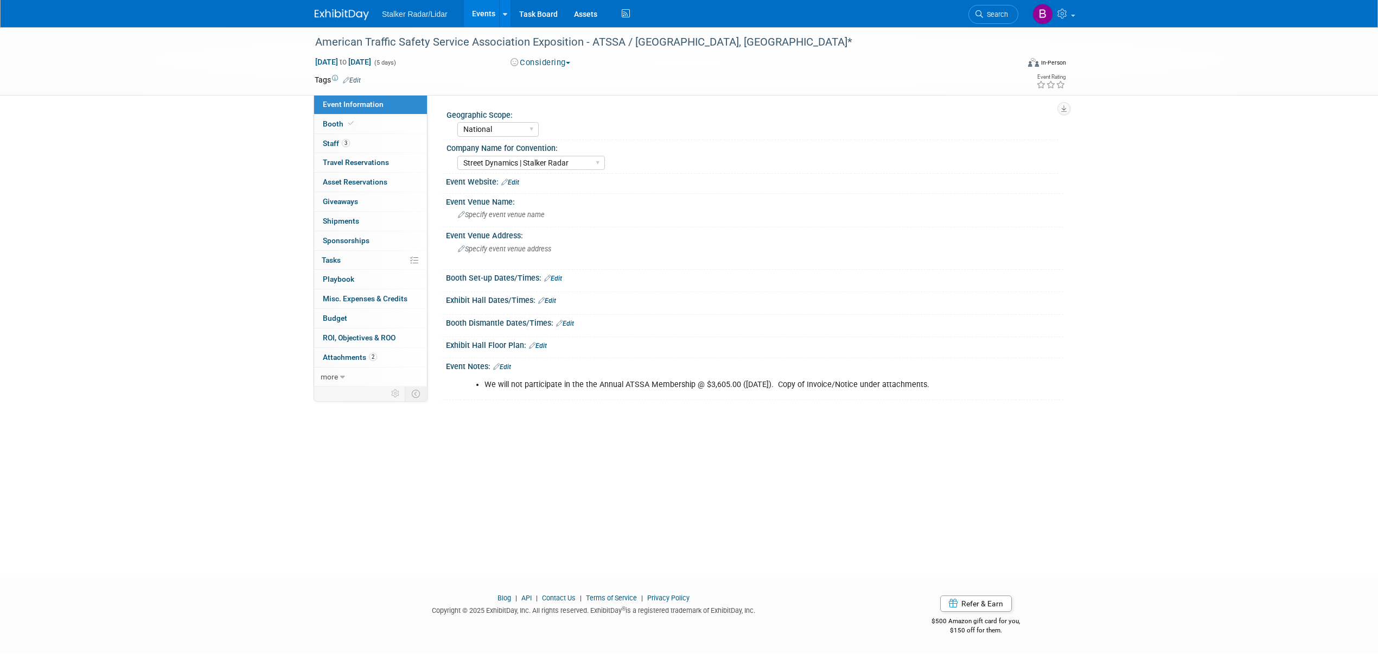
select select "National"
select select "Street Dynamics | Stalker Radar"
click at [349, 122] on icon at bounding box center [350, 123] width 5 height 6
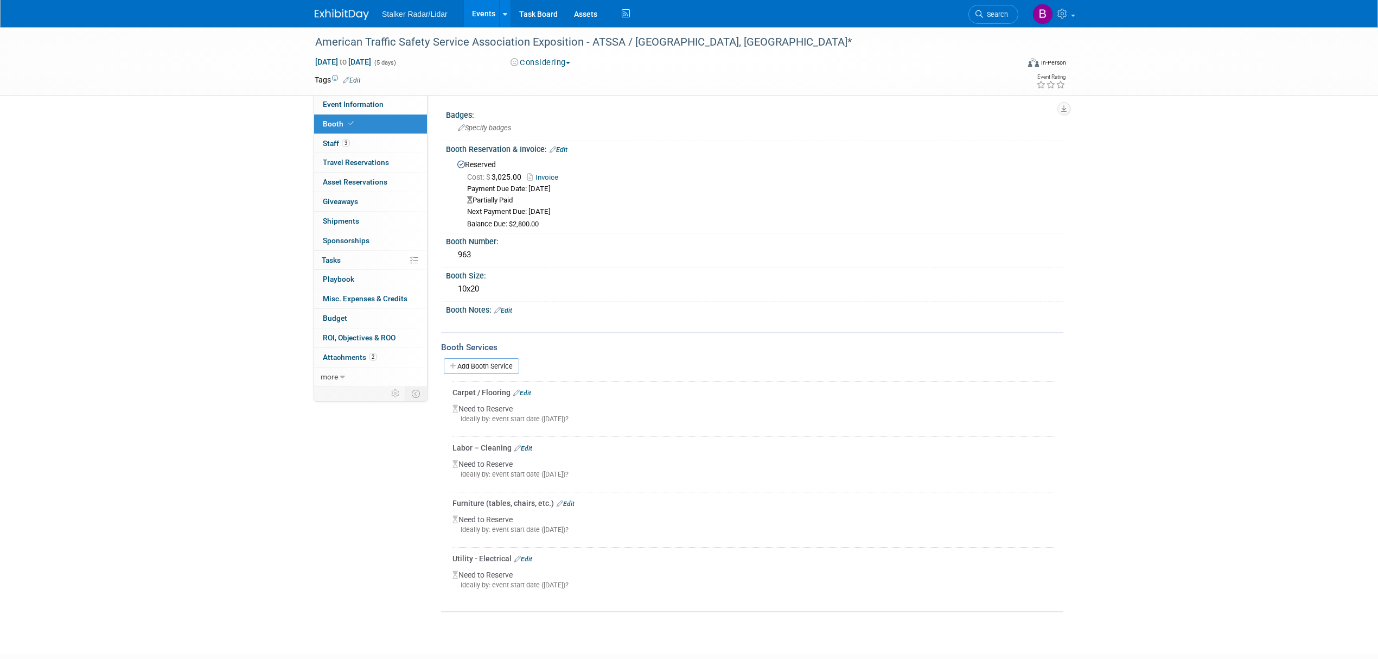
click at [554, 56] on div "Considering Committed Considering Not Going" at bounding box center [627, 62] width 256 height 12
click at [553, 63] on button "Considering" at bounding box center [541, 62] width 68 height 11
click at [554, 76] on link "Committed" at bounding box center [550, 80] width 86 height 15
click at [352, 146] on link "3 Staff 3" at bounding box center [370, 143] width 113 height 19
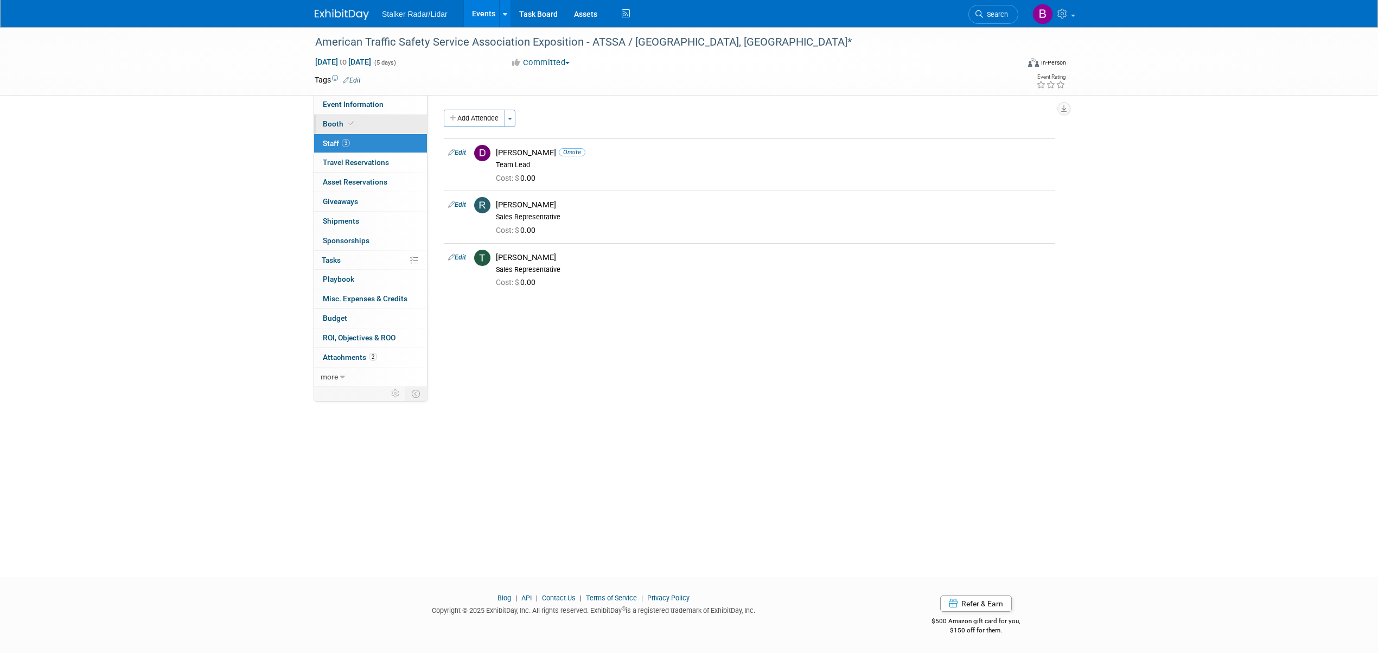
click at [340, 122] on span "Booth" at bounding box center [339, 123] width 33 height 9
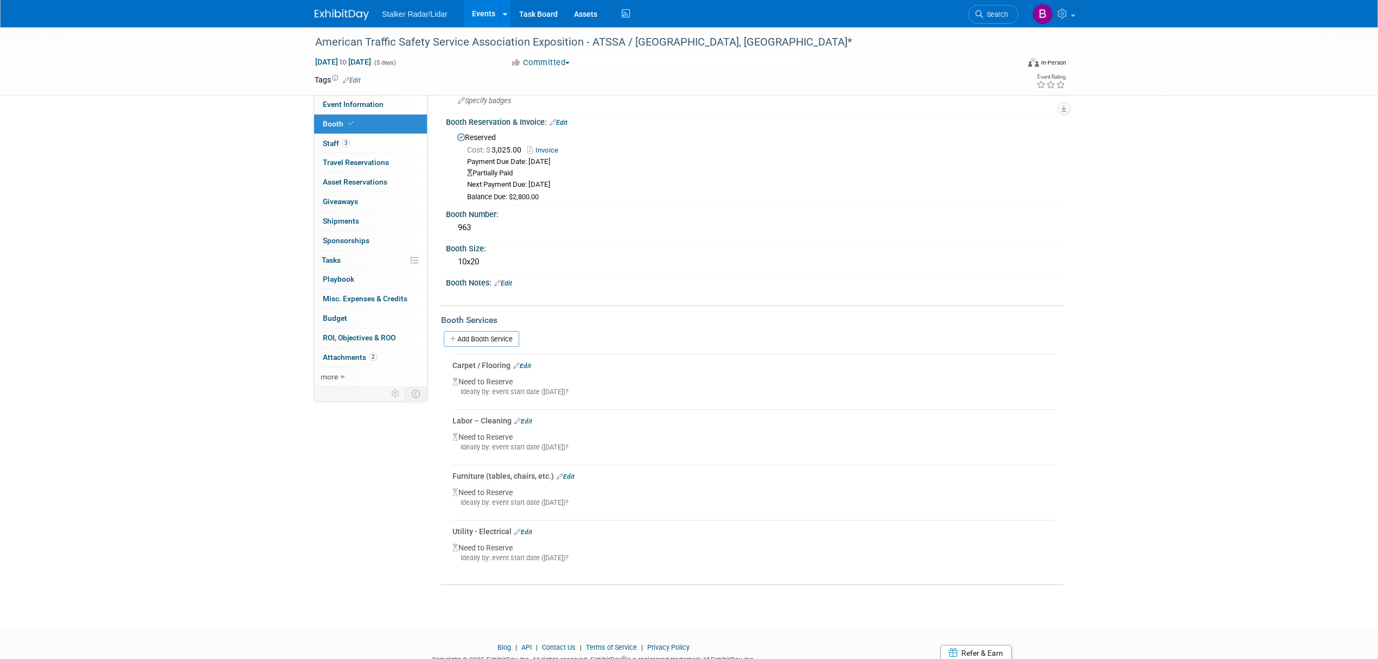
scroll to position [68, 0]
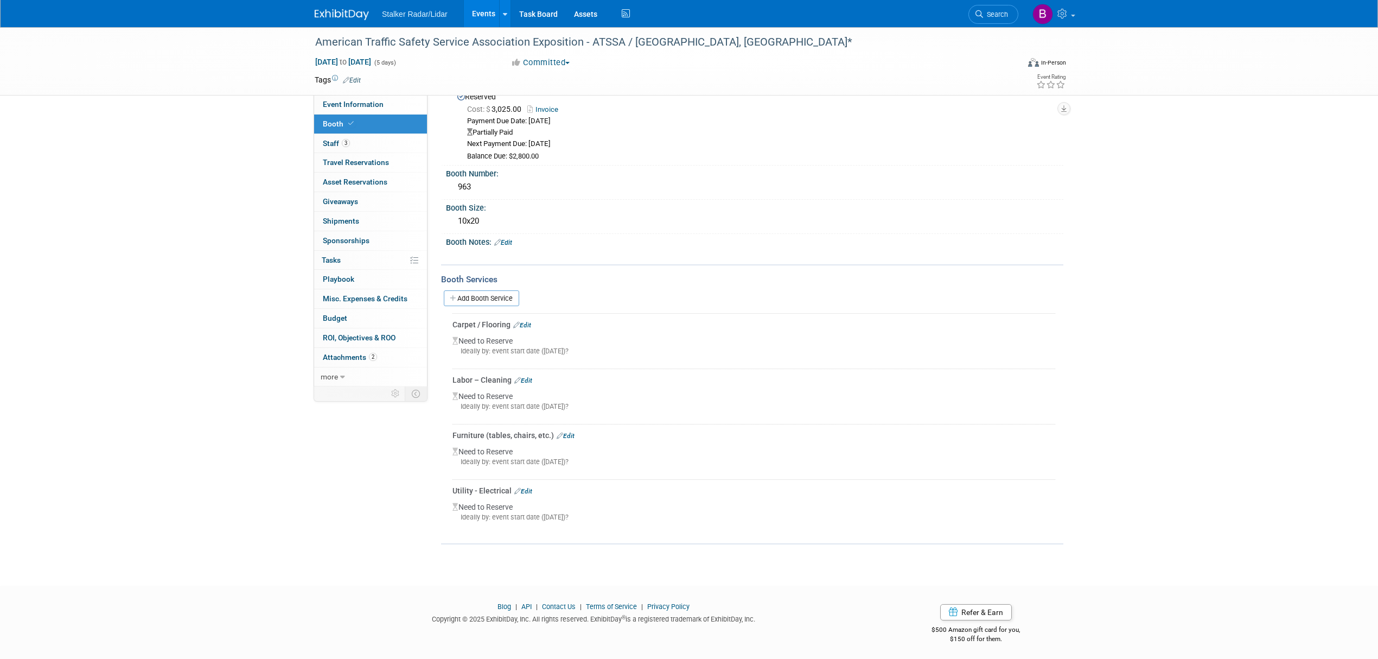
click at [474, 12] on link "Events" at bounding box center [484, 13] width 40 height 27
